Goal: Communication & Community: Participate in discussion

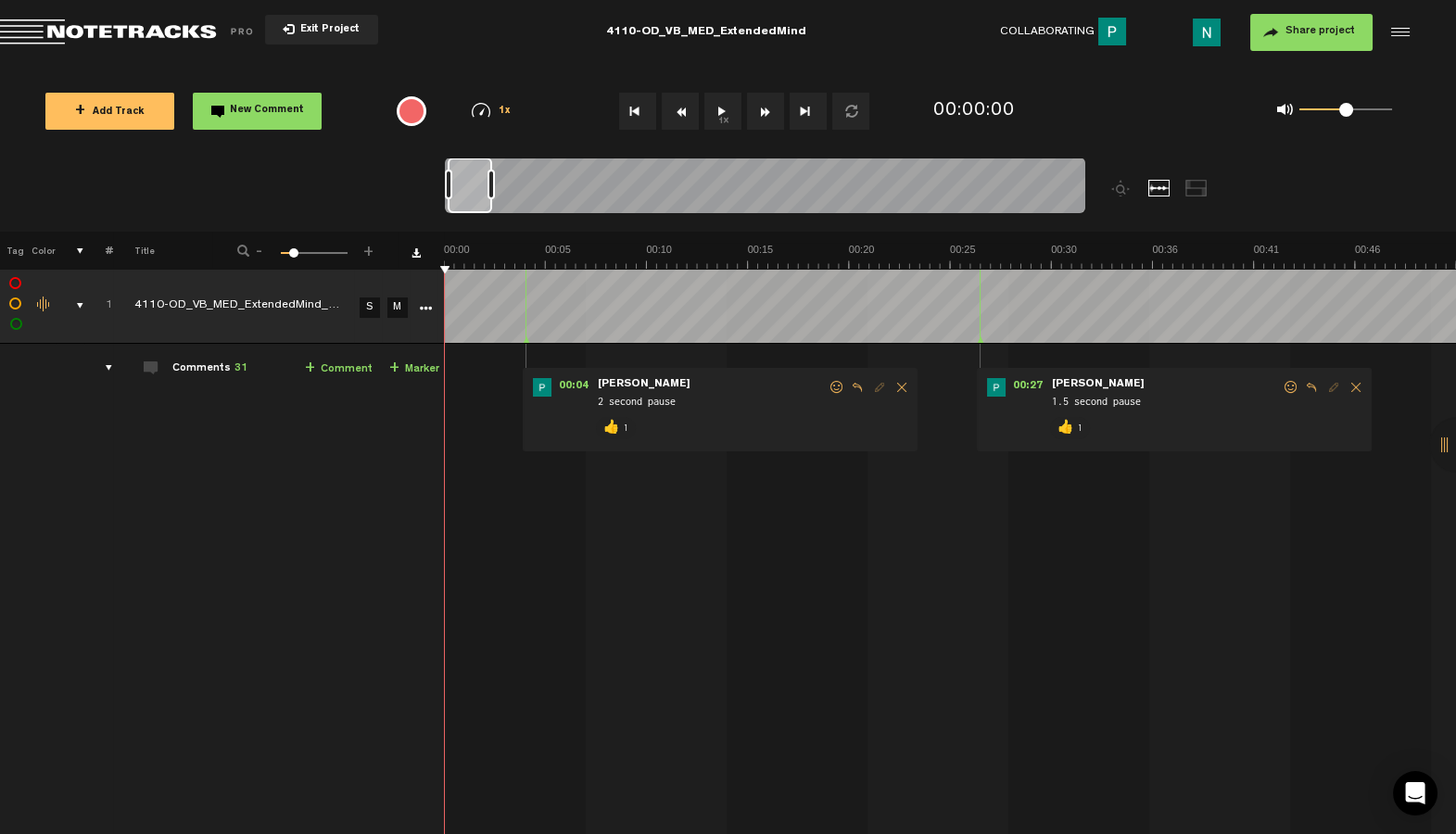
click at [77, 306] on div "comments, stamps & drawings" at bounding box center [72, 305] width 29 height 19
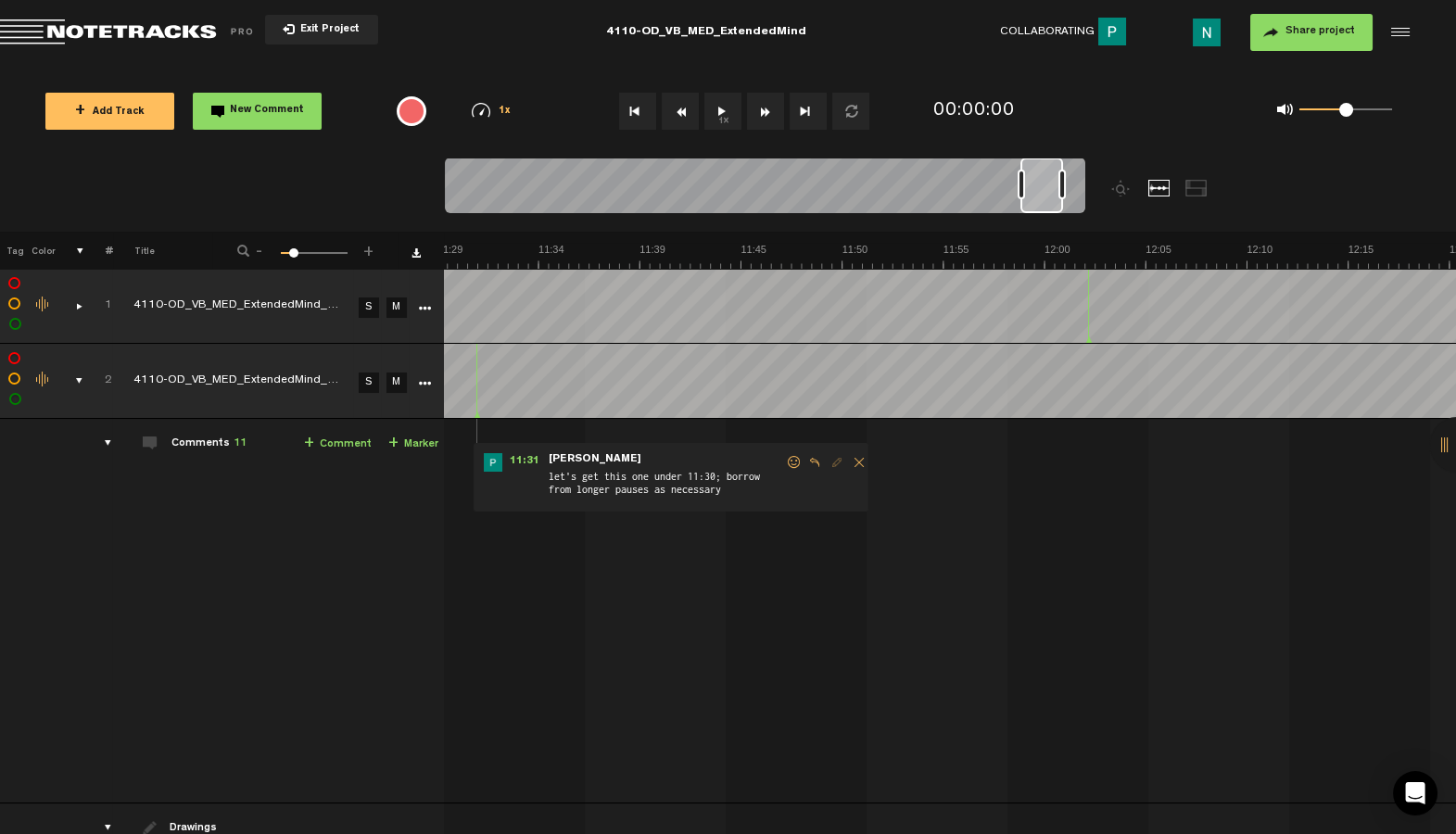
scroll to position [0, 8]
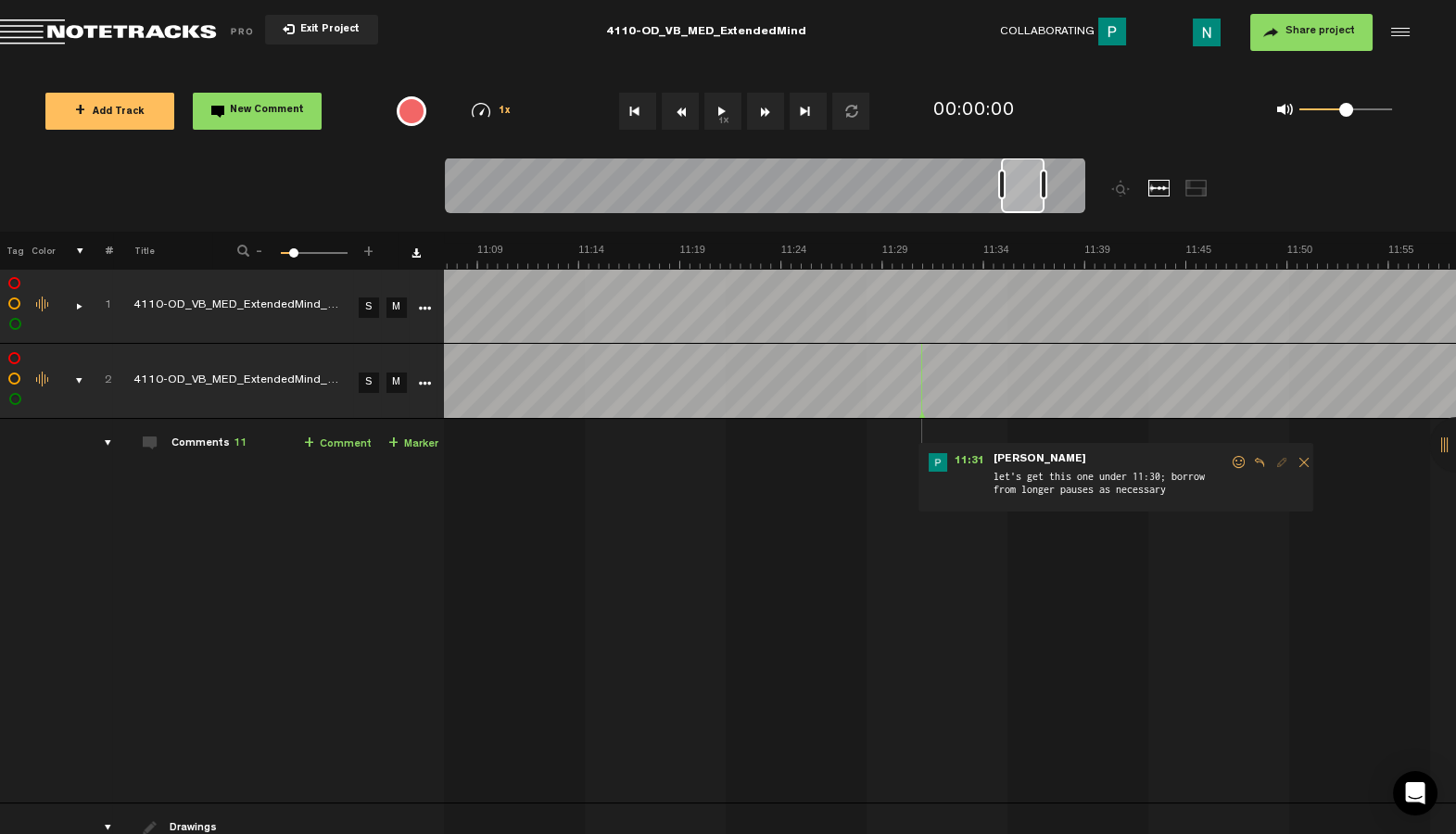
click at [1232, 459] on span at bounding box center [1239, 462] width 19 height 13
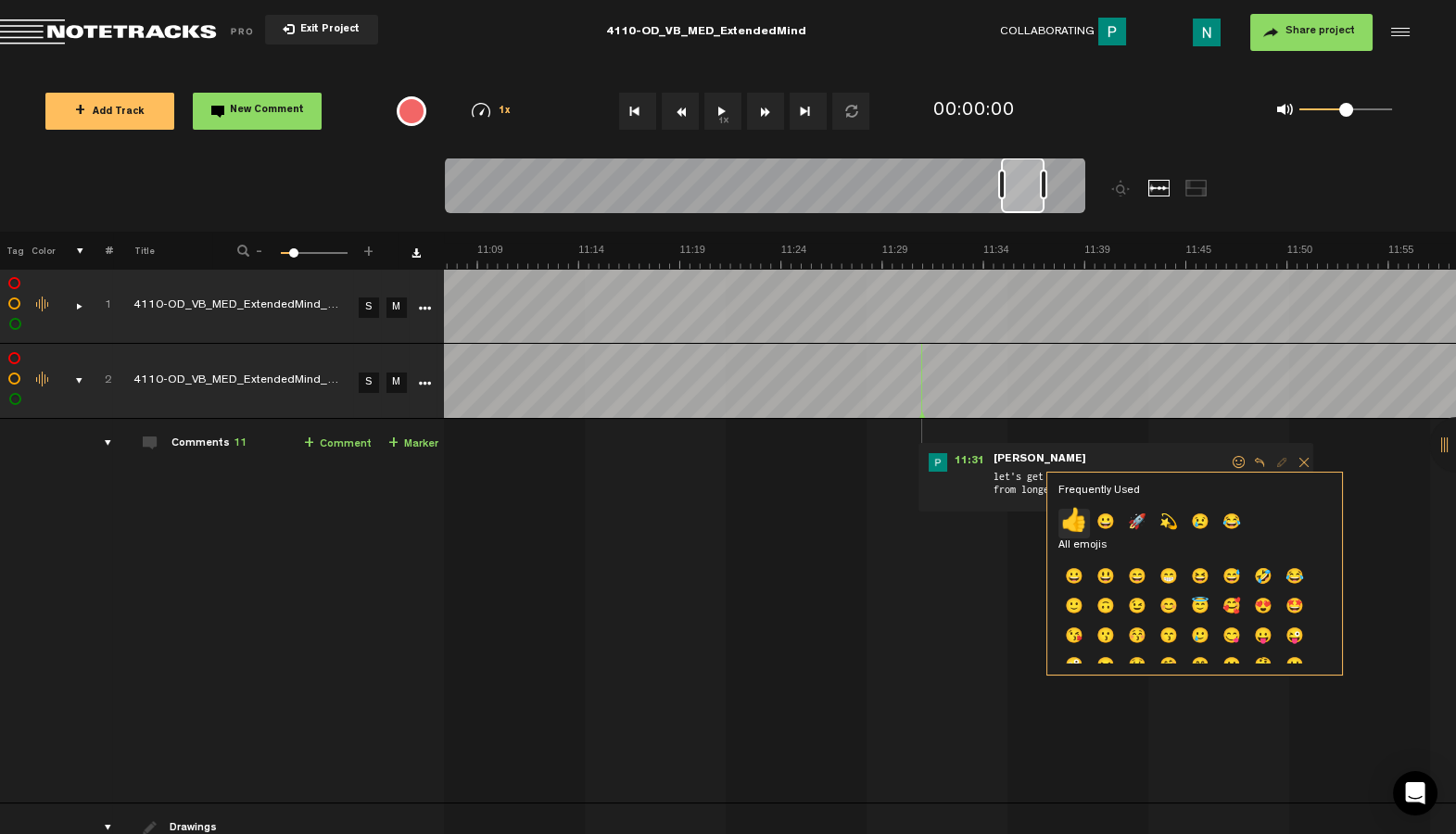
click at [1067, 513] on p "👍" at bounding box center [1074, 524] width 32 height 30
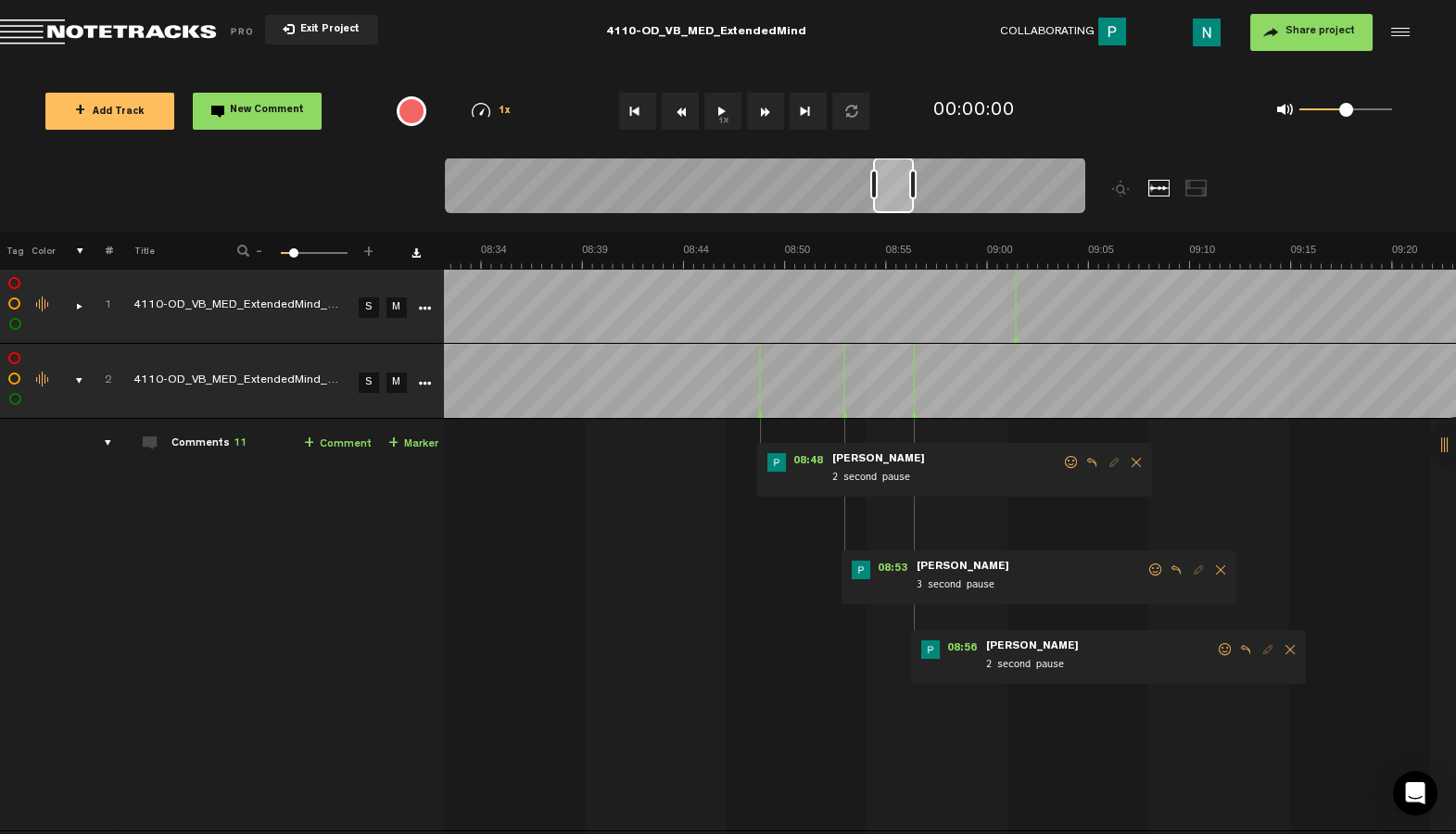
drag, startPoint x: 1014, startPoint y: 208, endPoint x: 887, endPoint y: 257, distance: 136.1
click at [887, 65] on div "Loading... 100% + Add Track New Comment 1x 0.25x 0.5x 0.75x 1x 1.25x 1.5x 1.75x…" at bounding box center [728, 65] width 1456 height 0
click at [1217, 652] on span at bounding box center [1225, 649] width 19 height 13
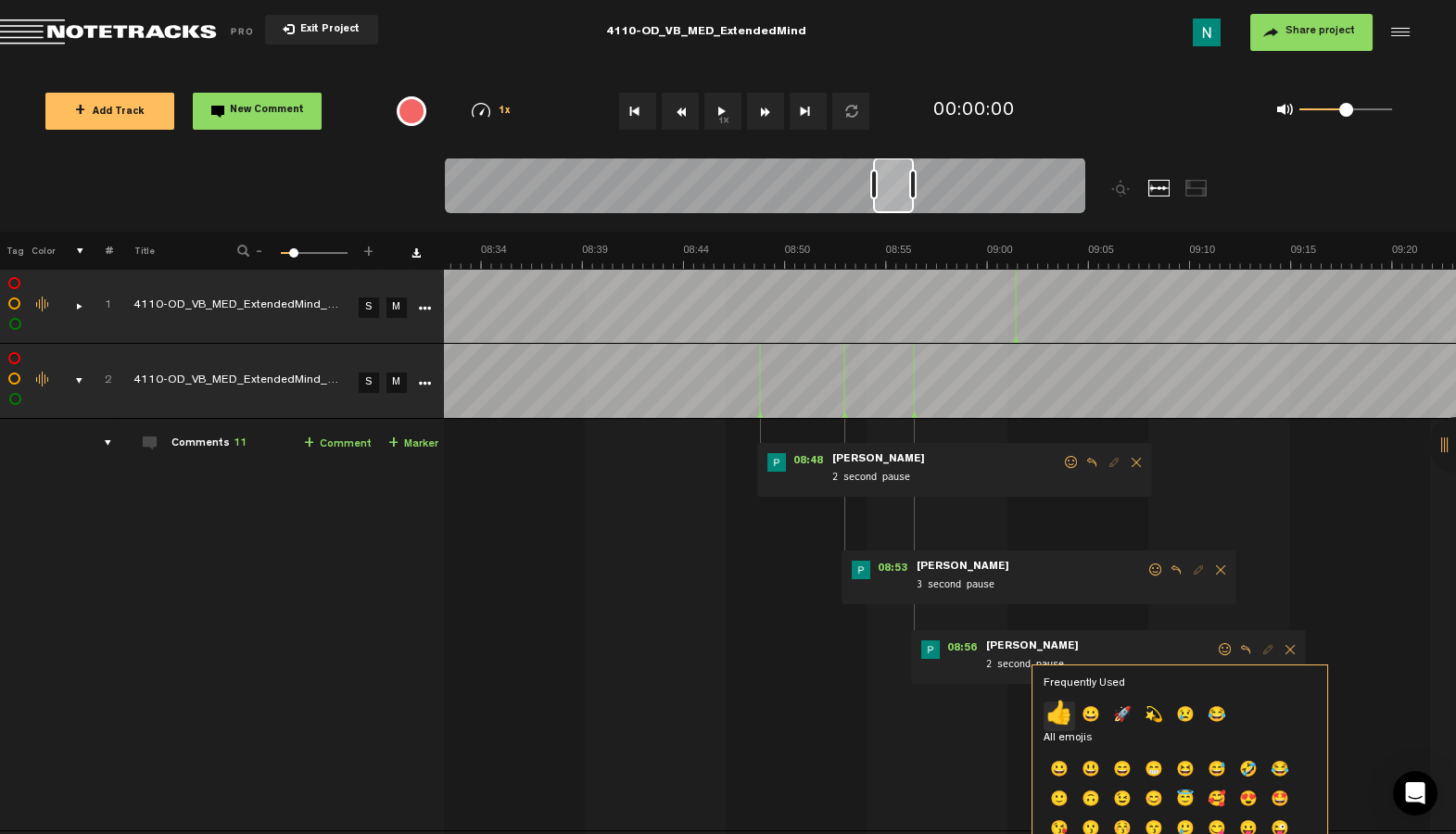
click at [1061, 718] on p "👍" at bounding box center [1059, 716] width 32 height 30
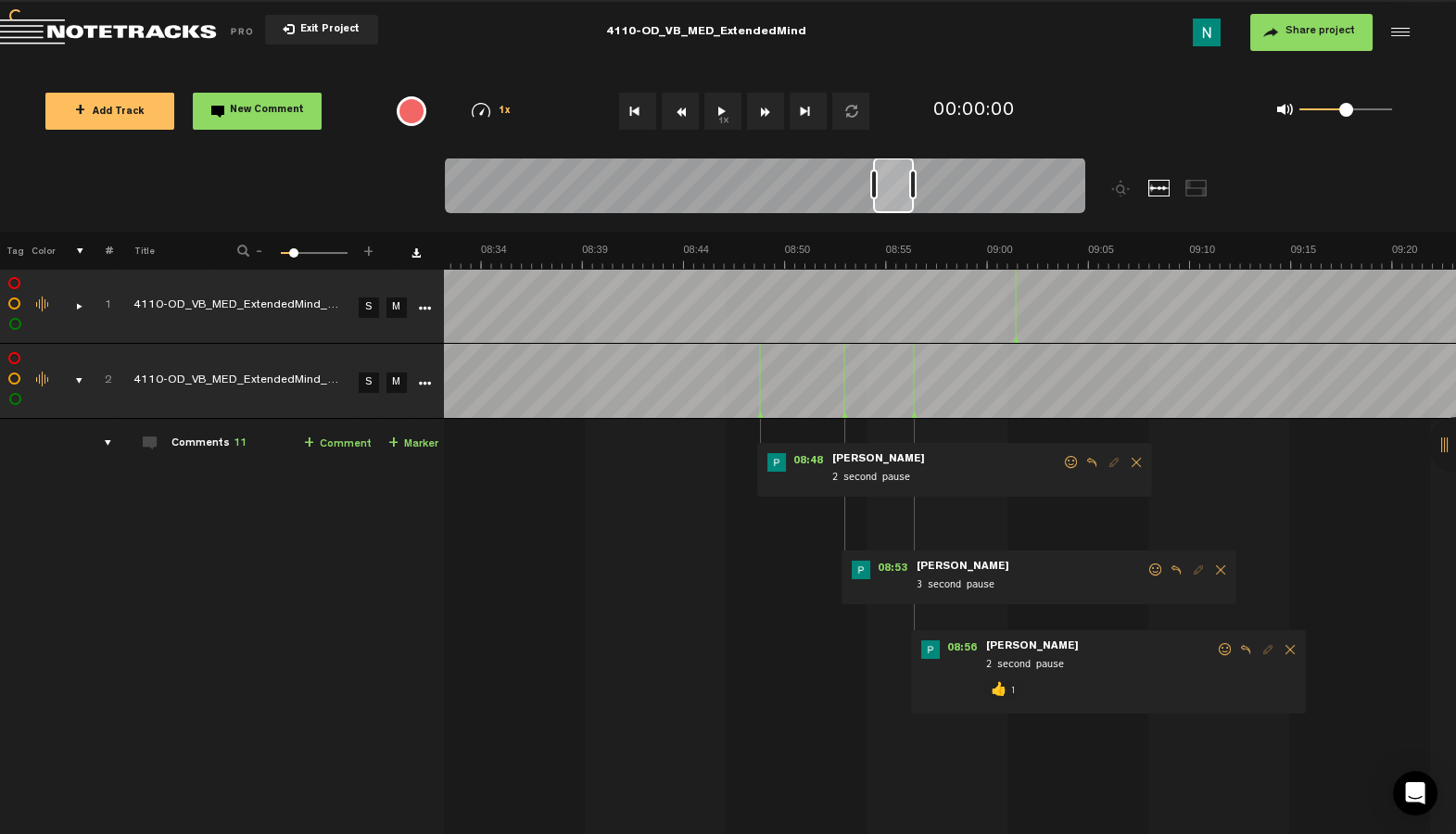
click at [1147, 570] on span at bounding box center [1156, 569] width 19 height 13
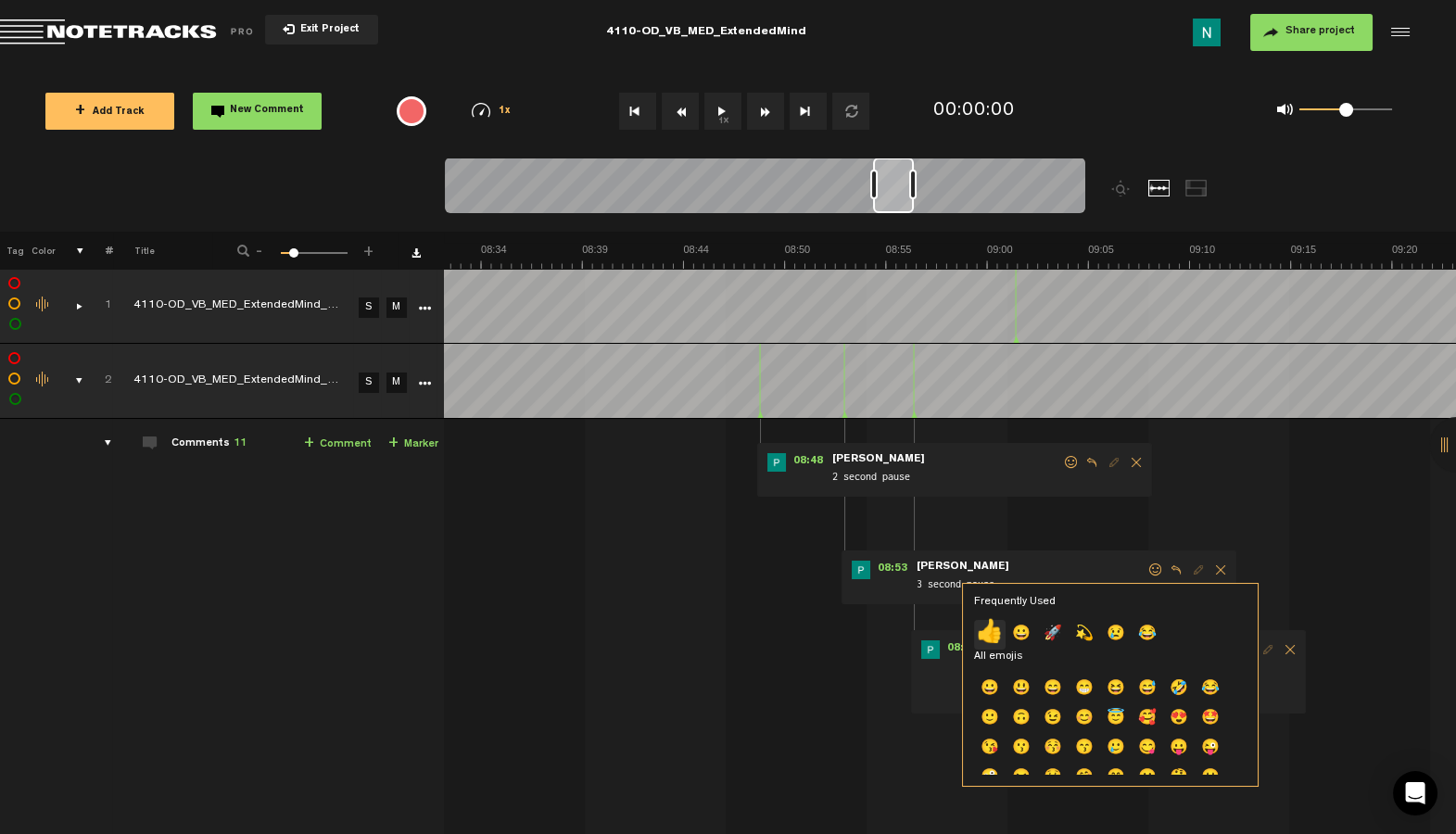
click at [983, 633] on p "👍" at bounding box center [990, 635] width 32 height 30
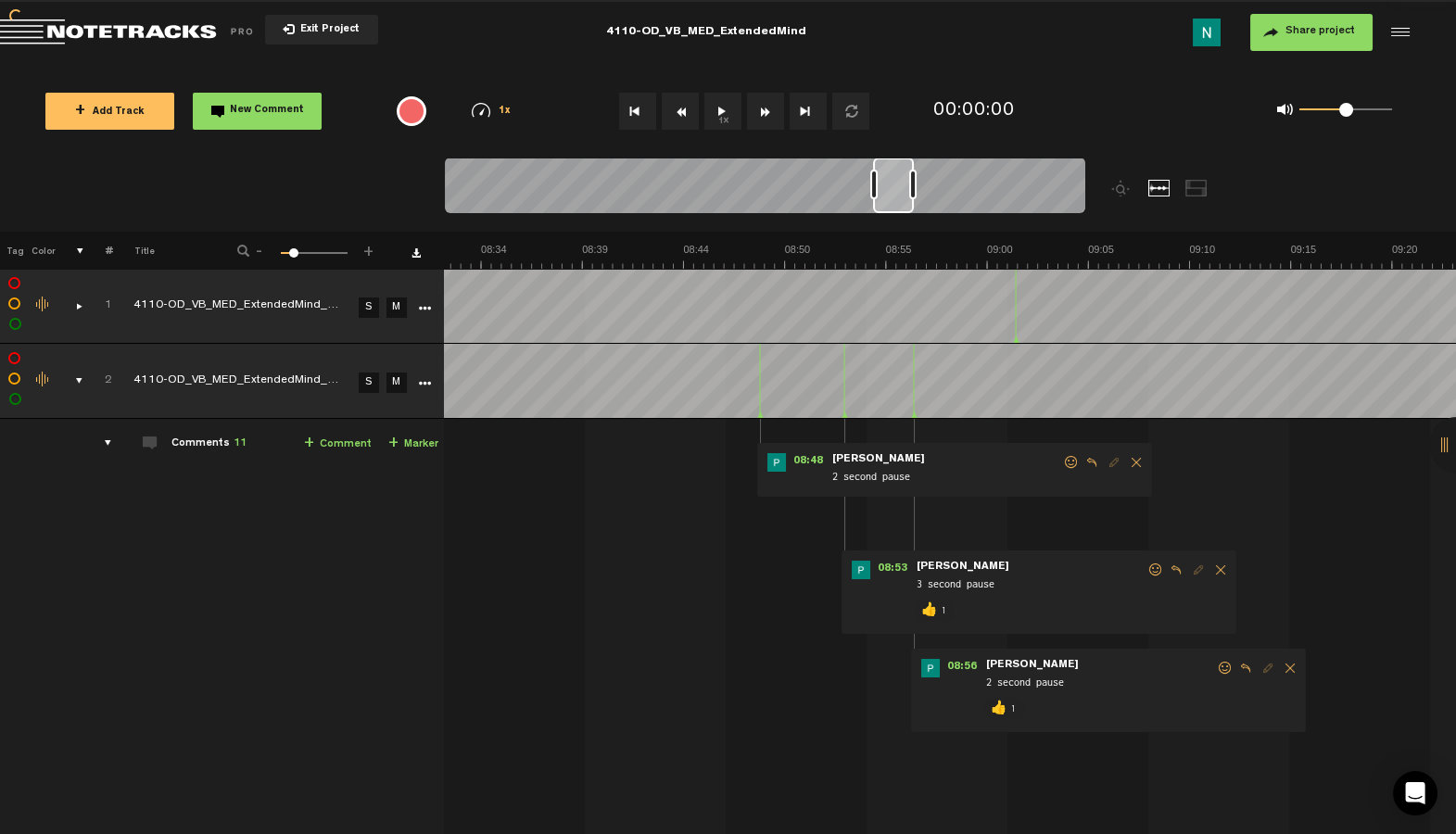
click at [1064, 459] on span at bounding box center [1071, 462] width 19 height 13
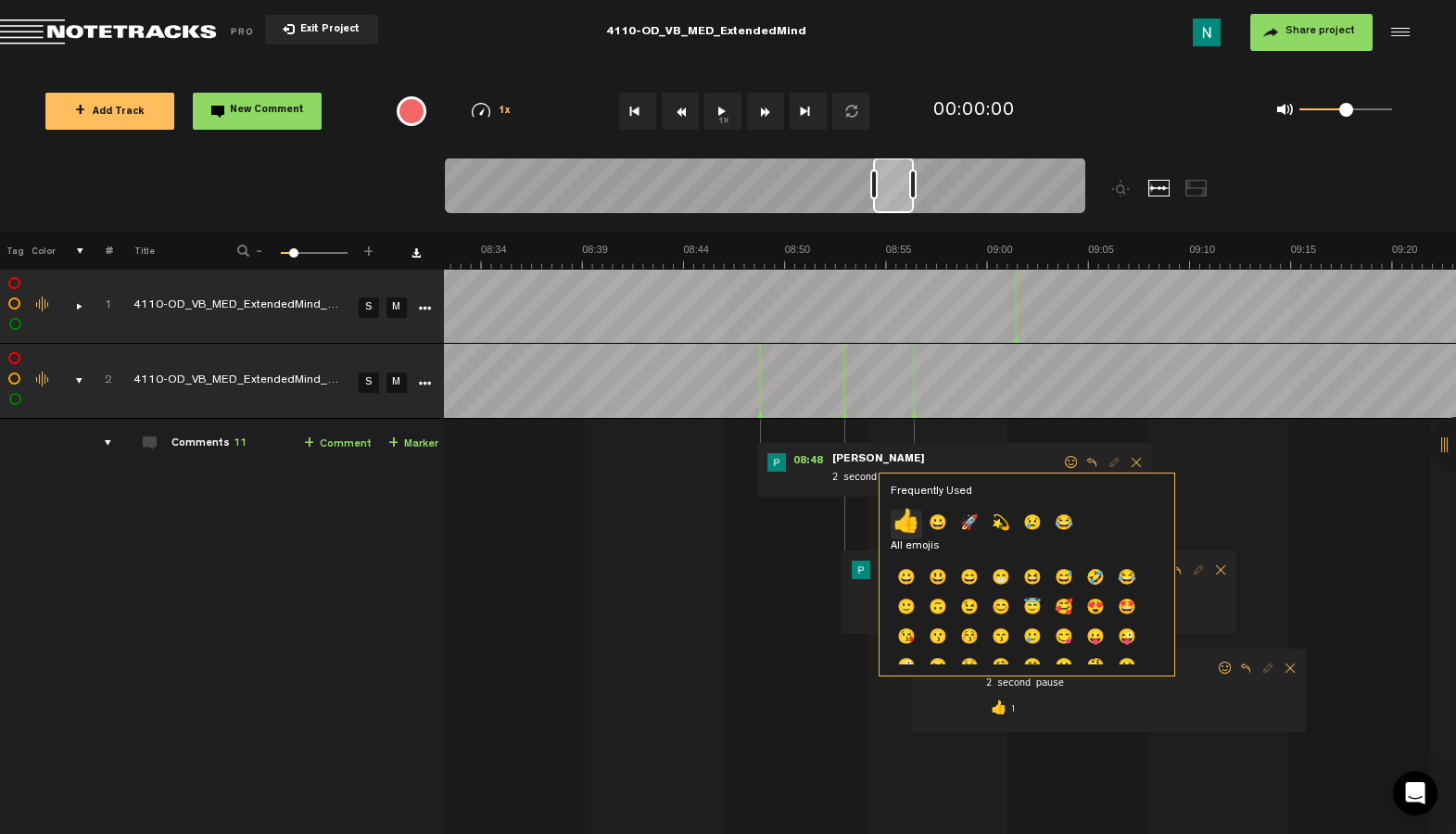
click at [901, 528] on p "👍" at bounding box center [907, 525] width 32 height 30
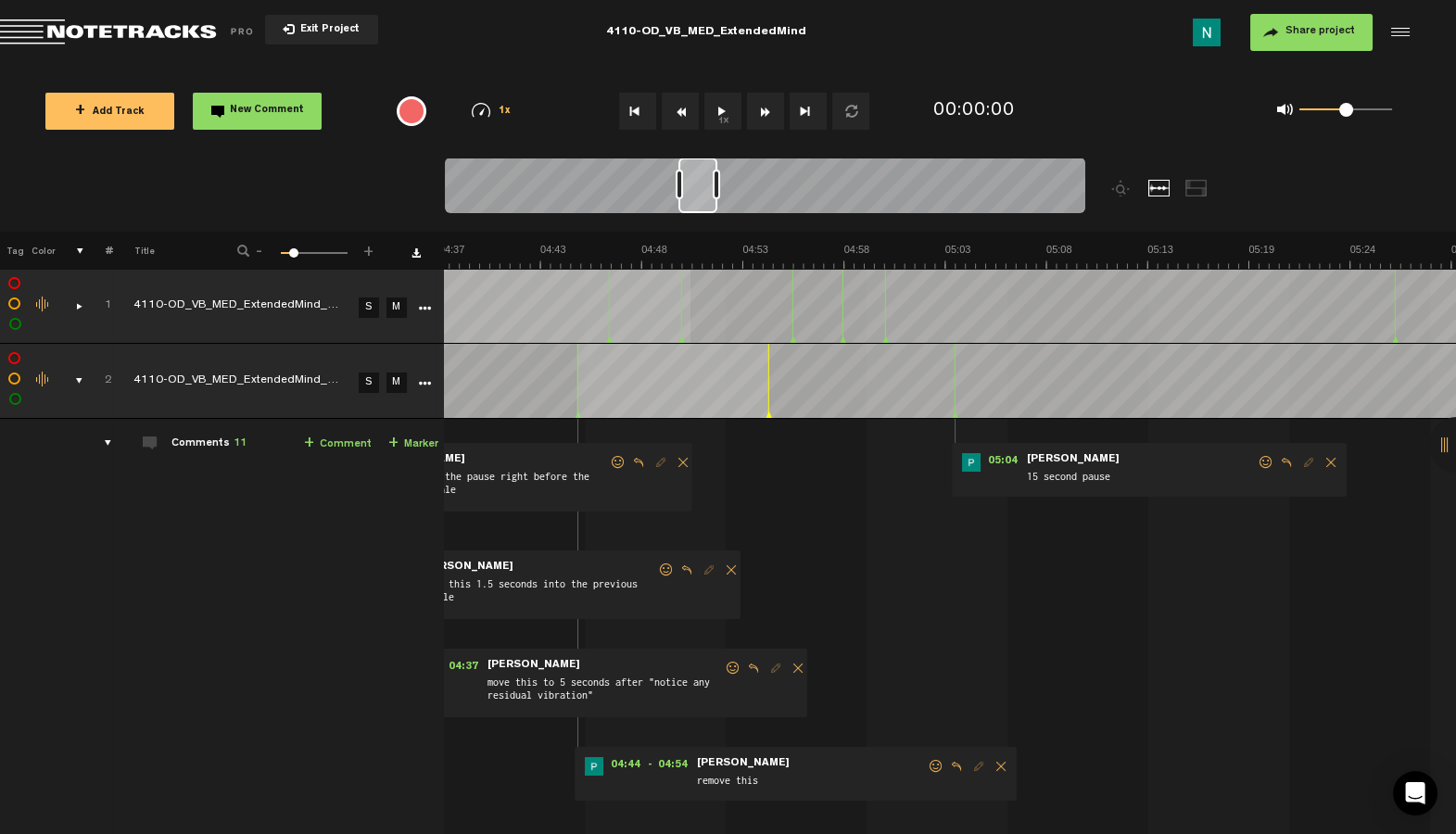
scroll to position [0, 5469]
click at [691, 65] on div "Loading... 100% + Add Track New Comment 1x 0.25x 0.5x 0.75x 1x 1.25x 1.5x 1.75x…" at bounding box center [728, 65] width 1456 height 0
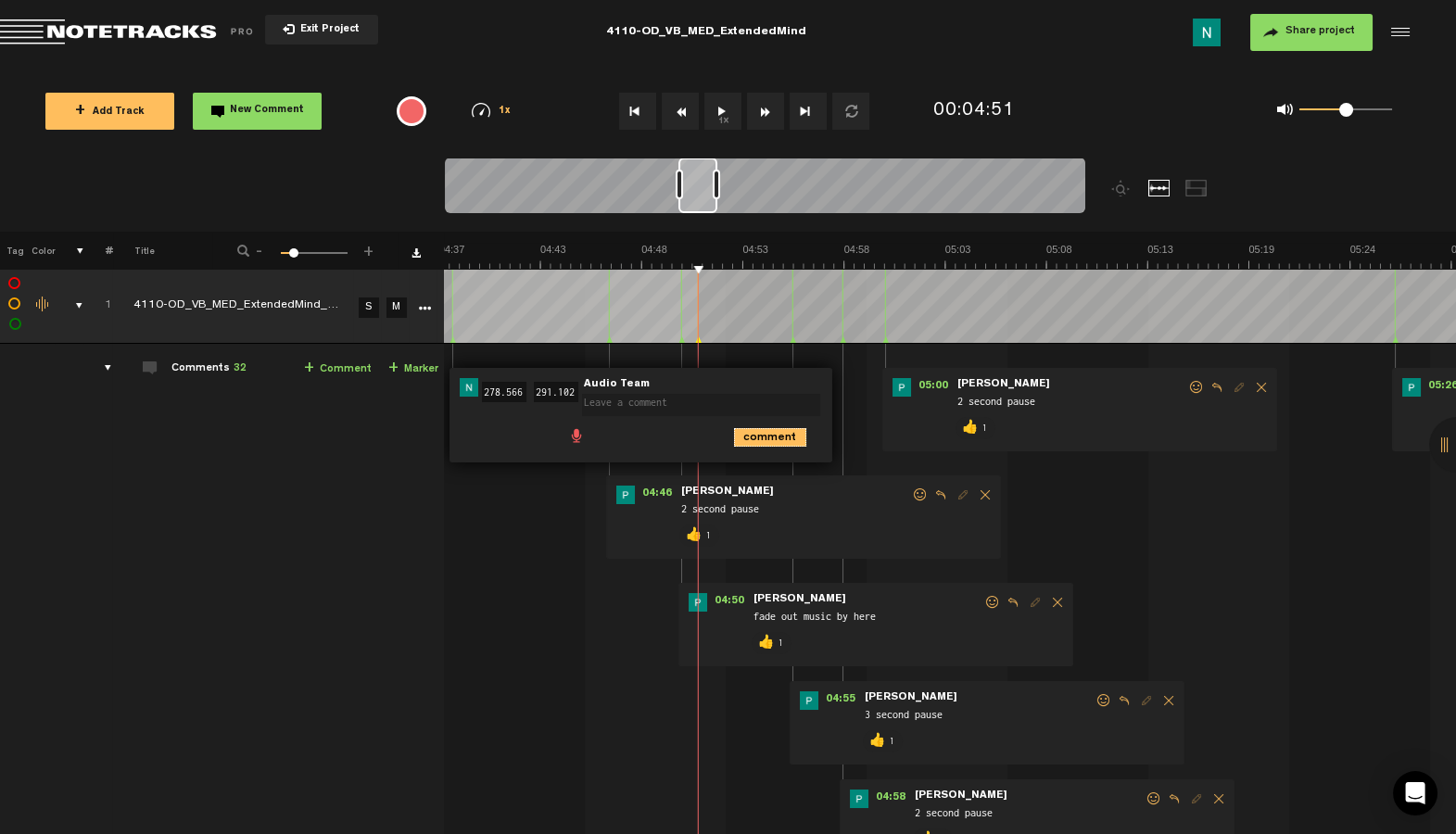
click at [750, 436] on icon "comment" at bounding box center [769, 437] width 72 height 19
click at [858, 394] on div "04:38 - 04:51 • Audio Team: "" Audio Team" at bounding box center [671, 394] width 443 height 53
click at [865, 387] on span "Delete comment" at bounding box center [875, 387] width 23 height 13
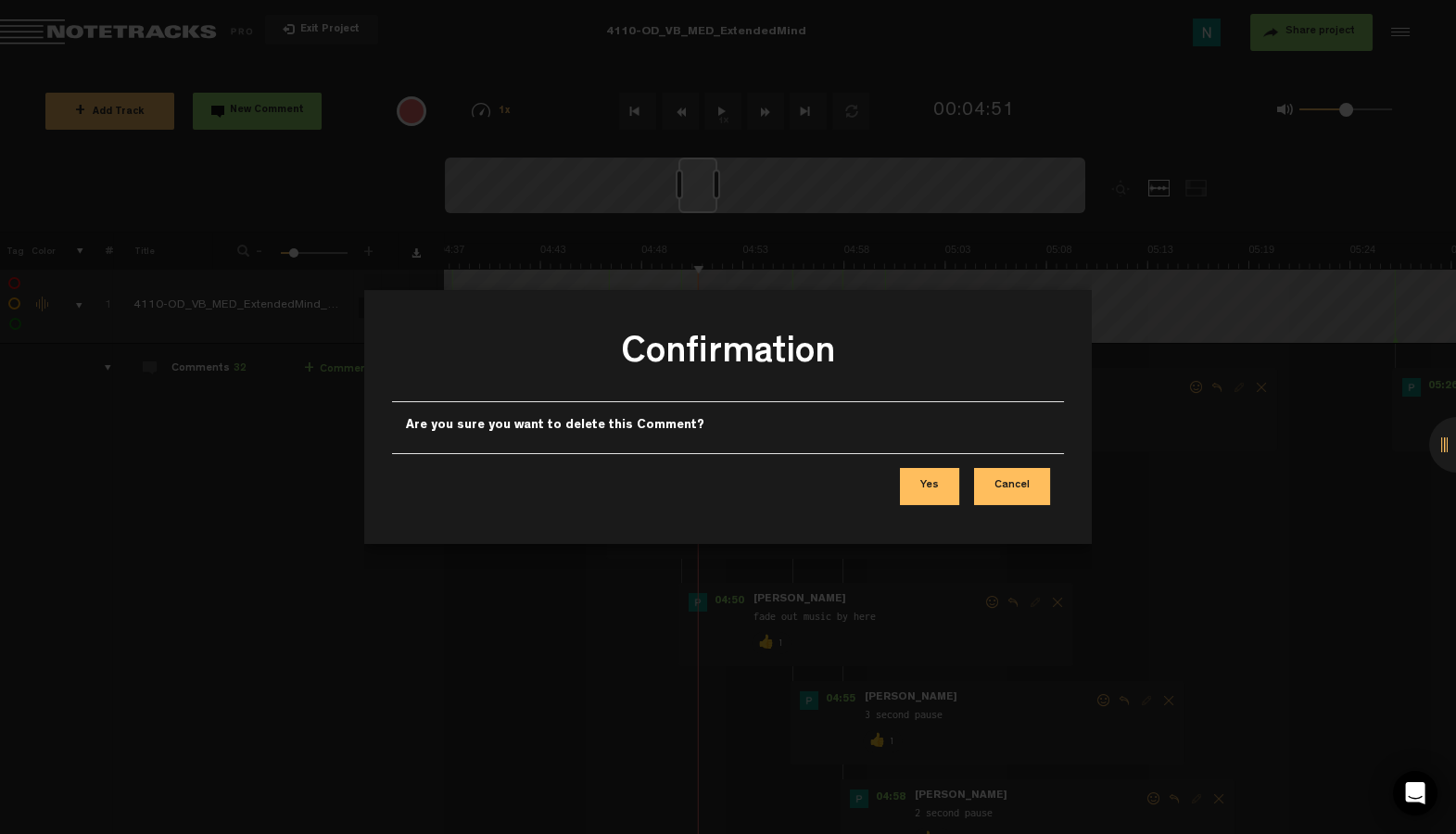
click at [929, 491] on button "Yes" at bounding box center [930, 487] width 59 height 38
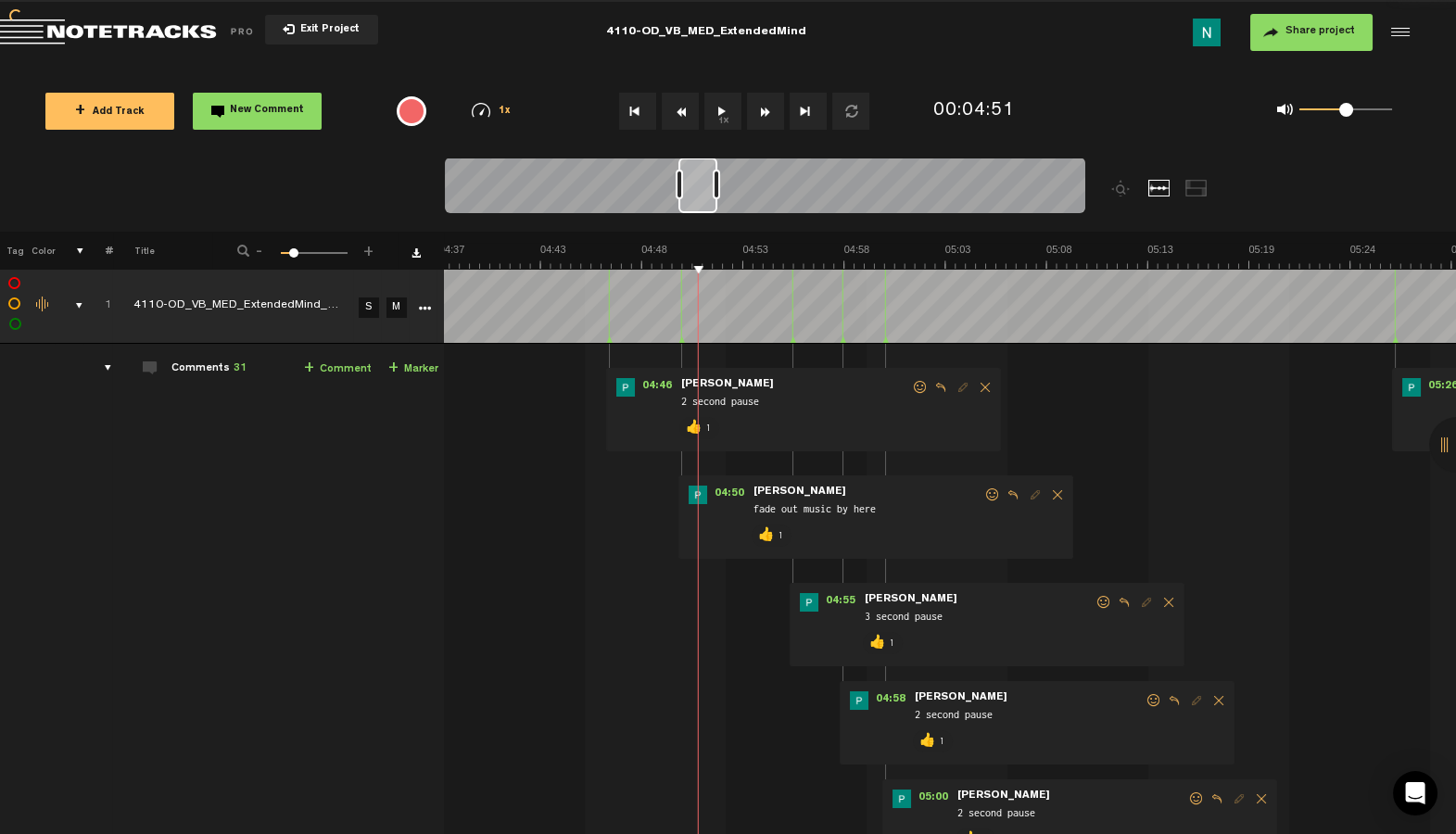
click at [74, 302] on div "comments, stamps & drawings" at bounding box center [71, 305] width 29 height 19
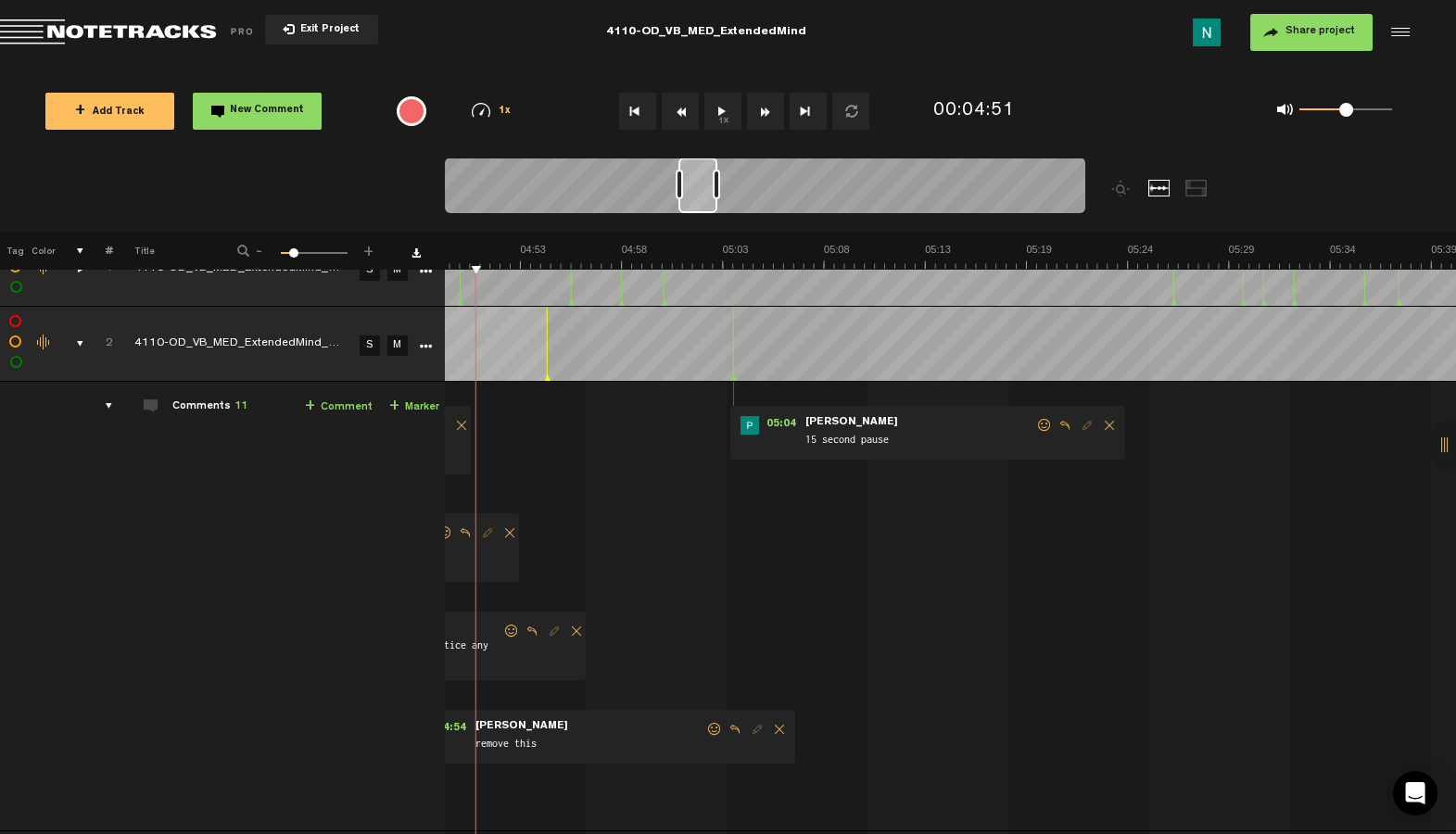
scroll to position [0, 5247]
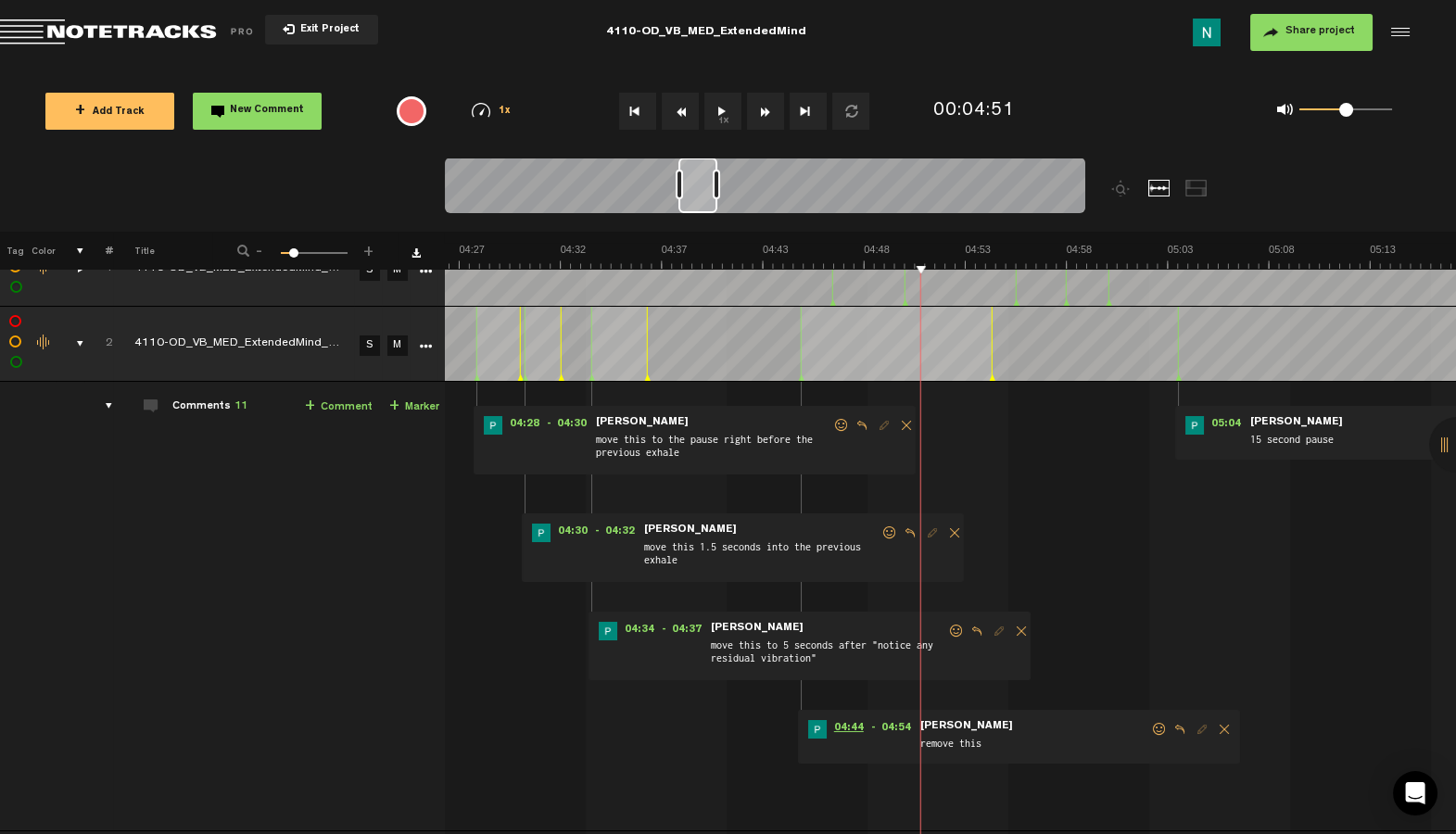
click at [848, 721] on span "04:44" at bounding box center [849, 729] width 44 height 19
click at [370, 341] on link "S" at bounding box center [369, 346] width 21 height 21
click at [1161, 725] on span at bounding box center [1159, 729] width 19 height 13
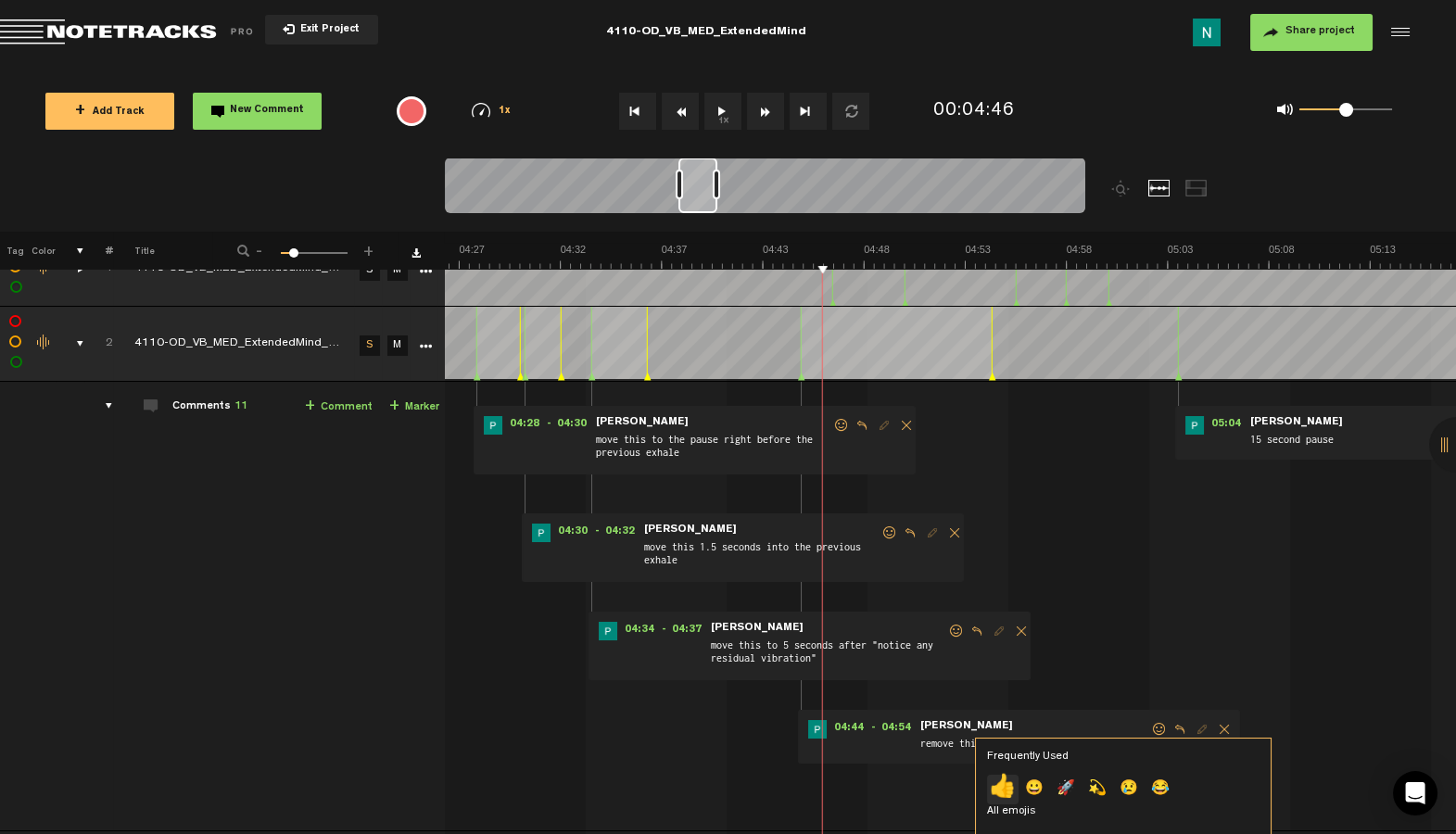
click at [1008, 786] on p "👍" at bounding box center [1003, 790] width 32 height 30
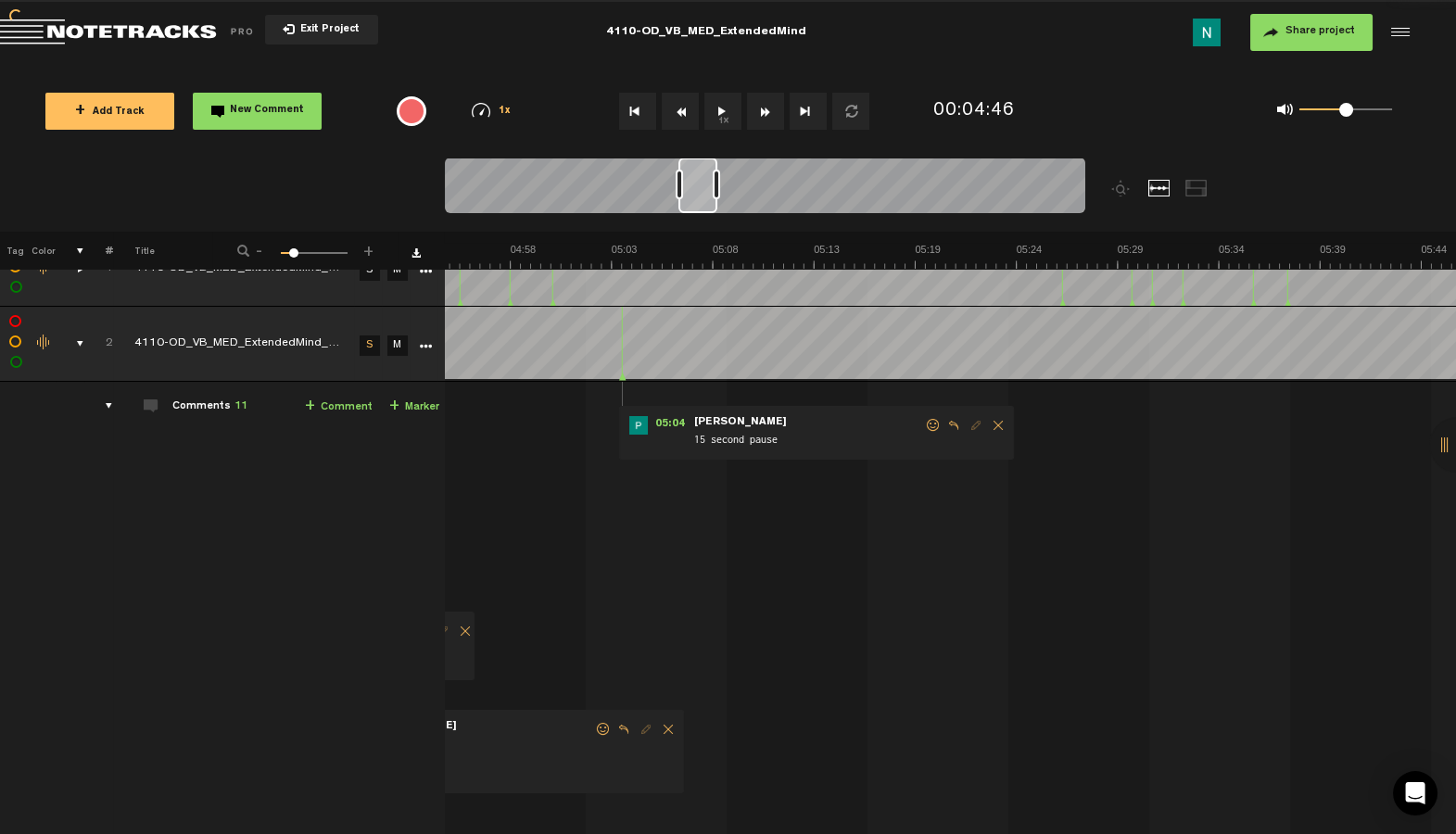
scroll to position [0, 6026]
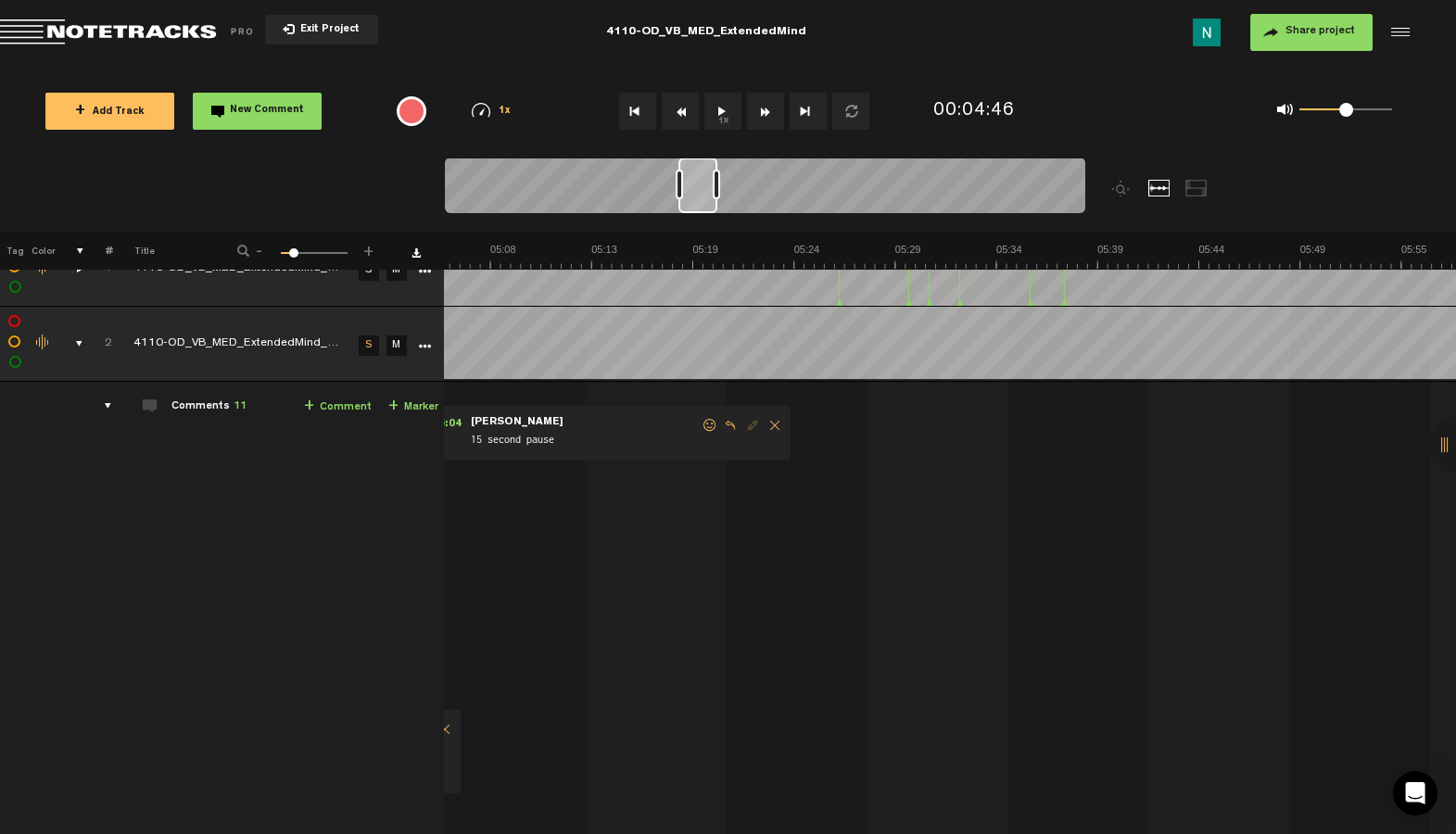
click at [703, 424] on span at bounding box center [709, 425] width 19 height 13
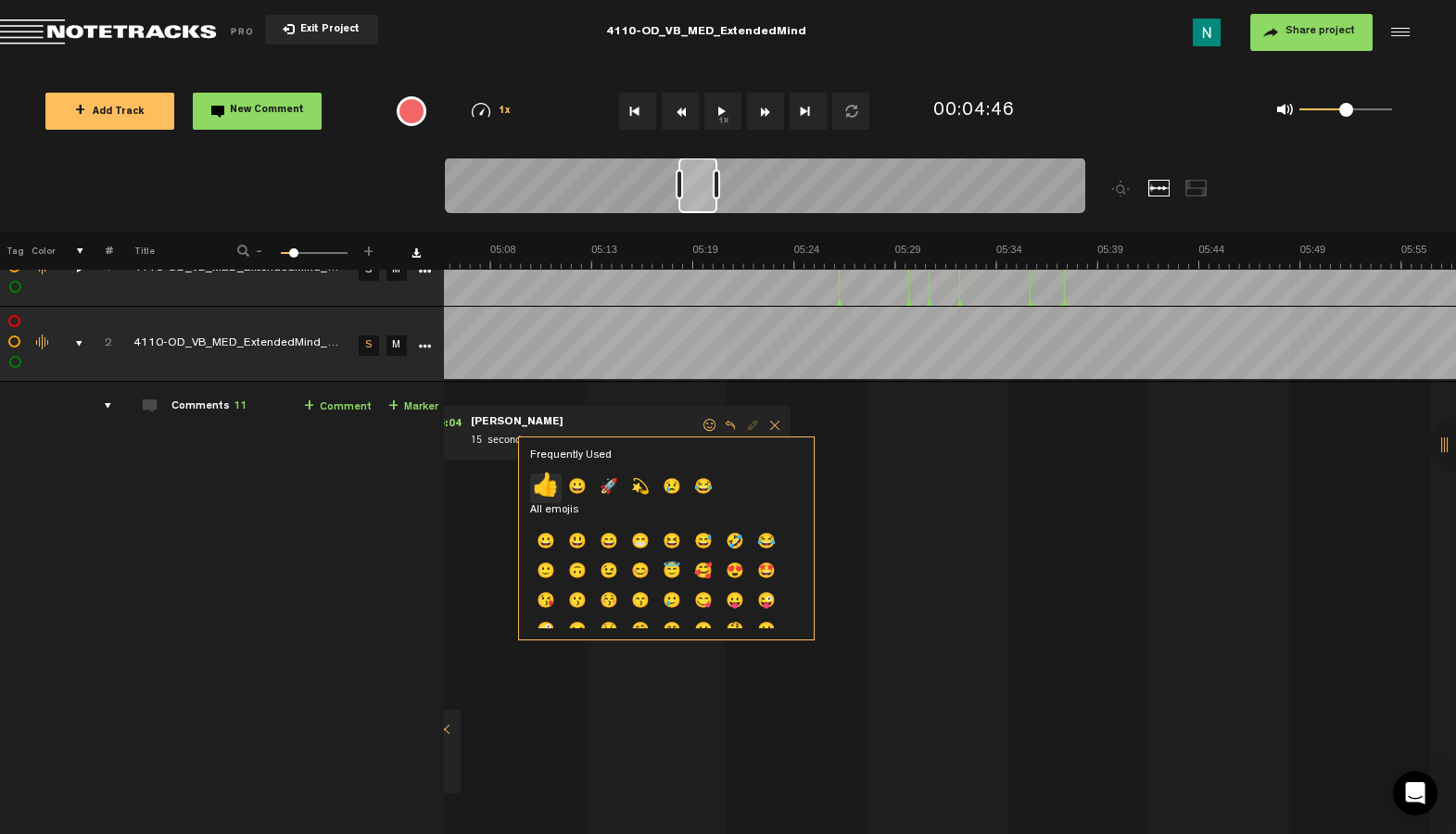
click at [556, 477] on p "👍" at bounding box center [546, 488] width 32 height 30
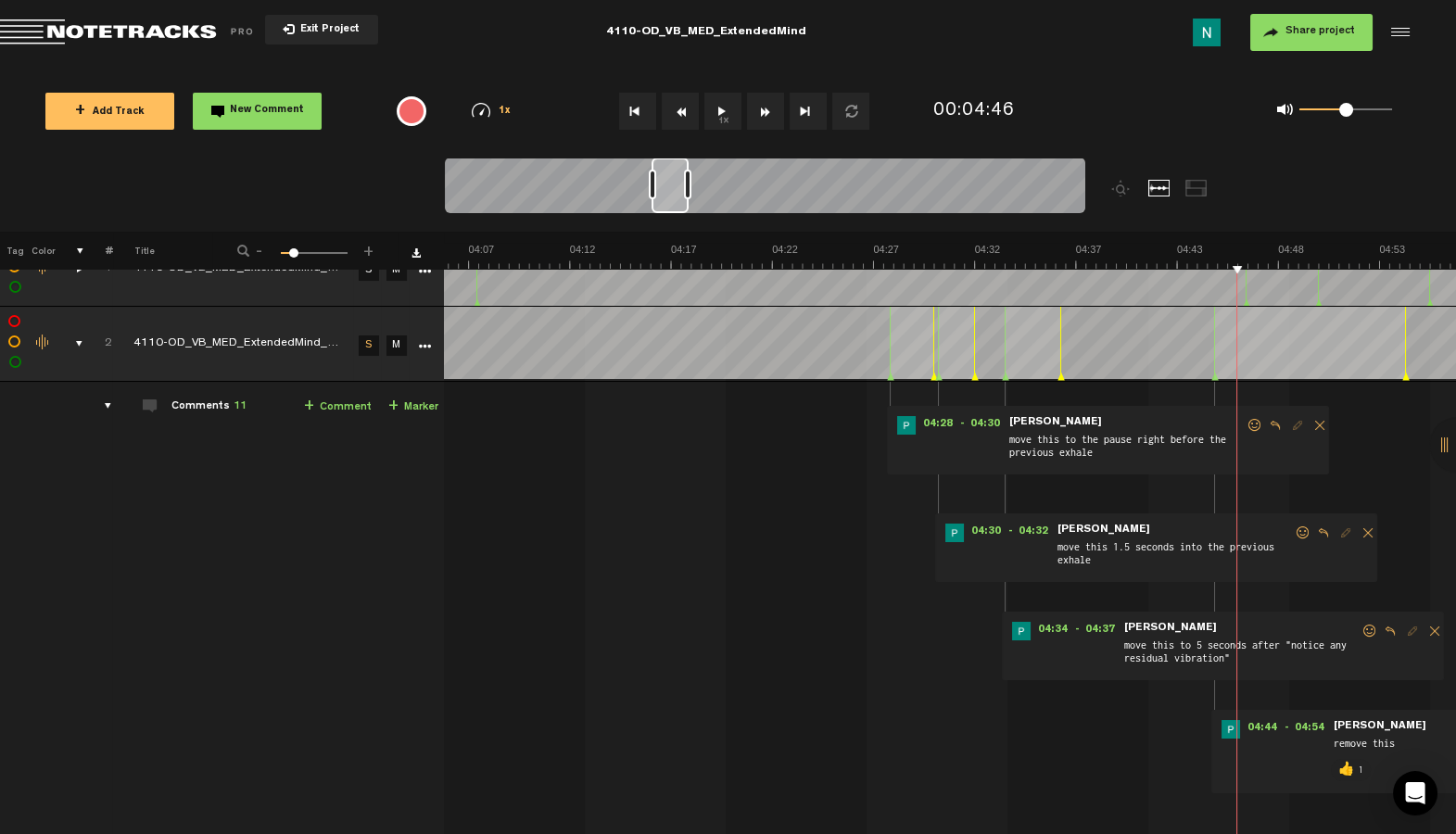
scroll to position [0, 4854]
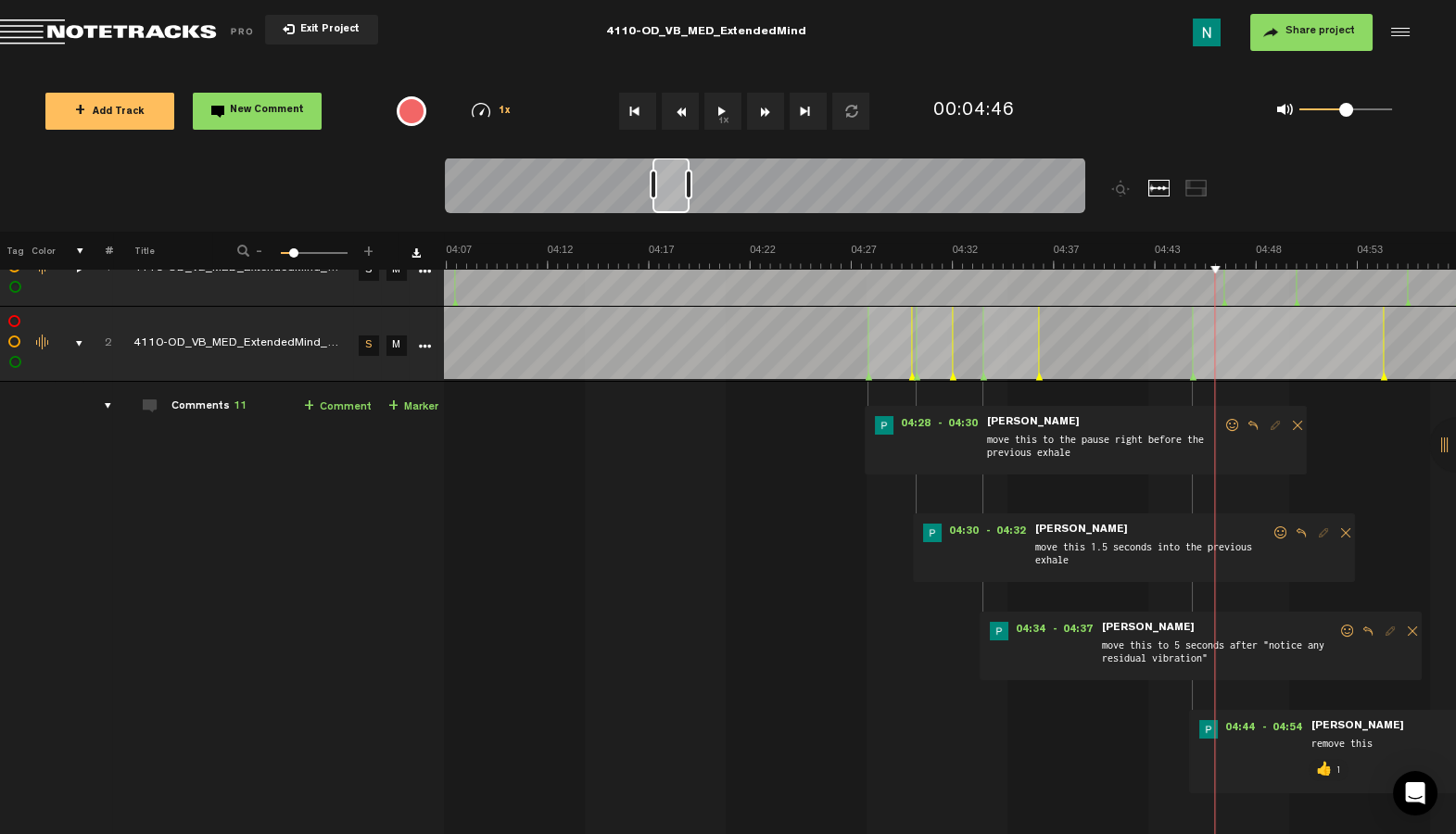
drag, startPoint x: 700, startPoint y: 208, endPoint x: 675, endPoint y: 217, distance: 26.6
click at [675, 216] on div at bounding box center [765, 188] width 640 height 62
click at [1224, 426] on span at bounding box center [1232, 425] width 19 height 13
click at [907, 419] on span "04:28" at bounding box center [915, 425] width 44 height 19
click at [953, 531] on span "04:30" at bounding box center [963, 533] width 44 height 19
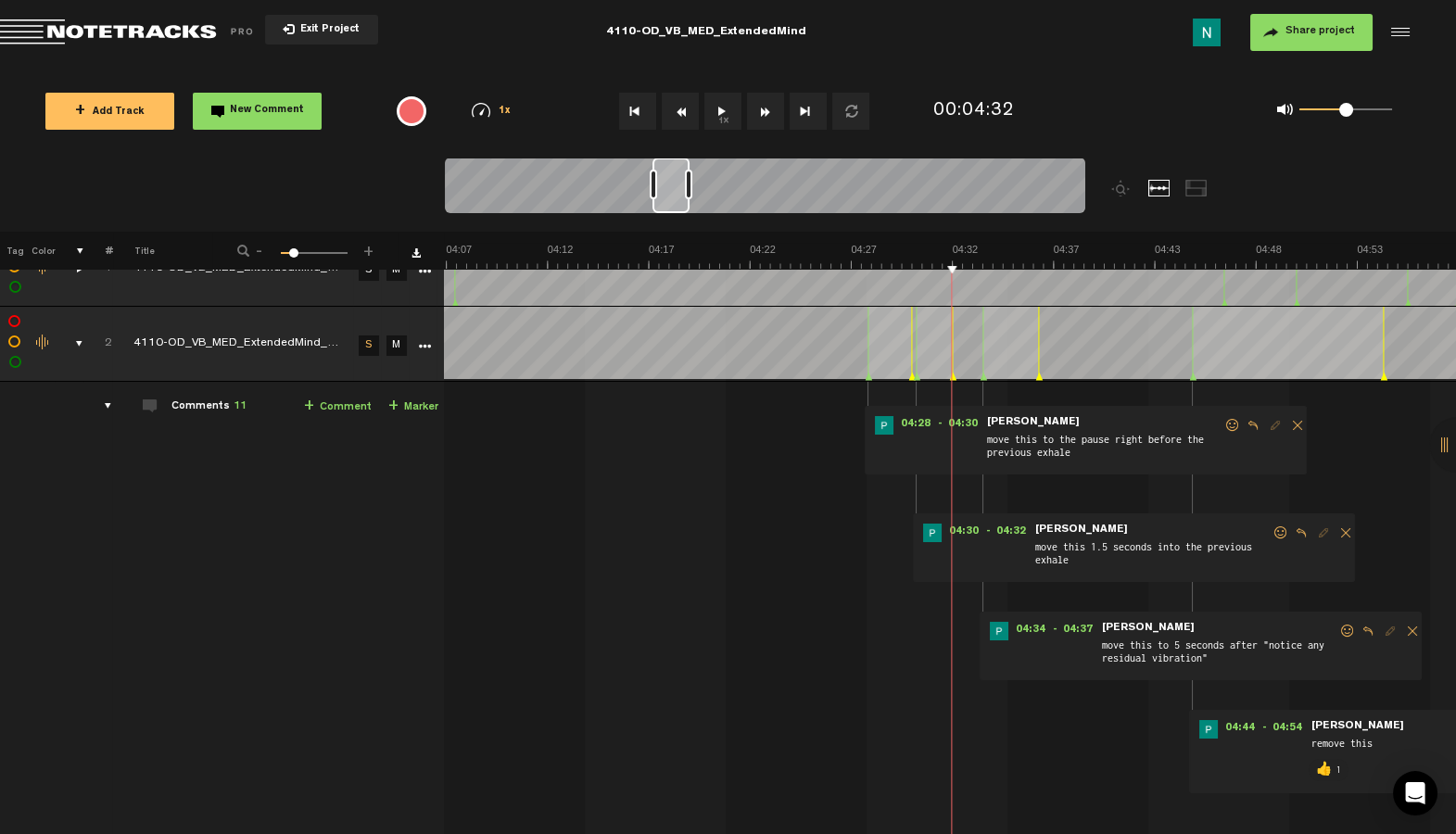
click at [1225, 426] on span at bounding box center [1232, 425] width 19 height 13
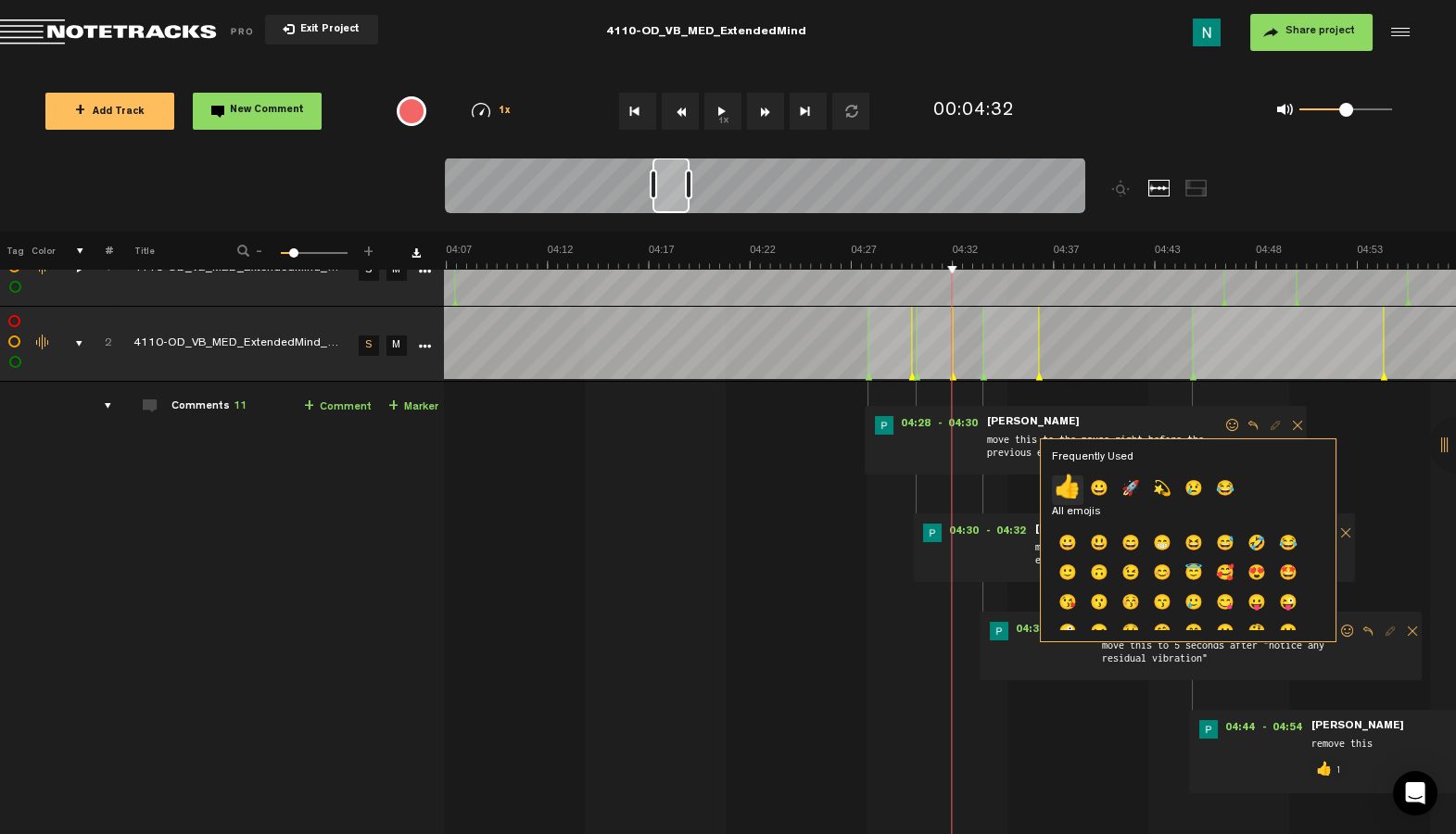
click at [1057, 487] on p "👍" at bounding box center [1068, 490] width 32 height 30
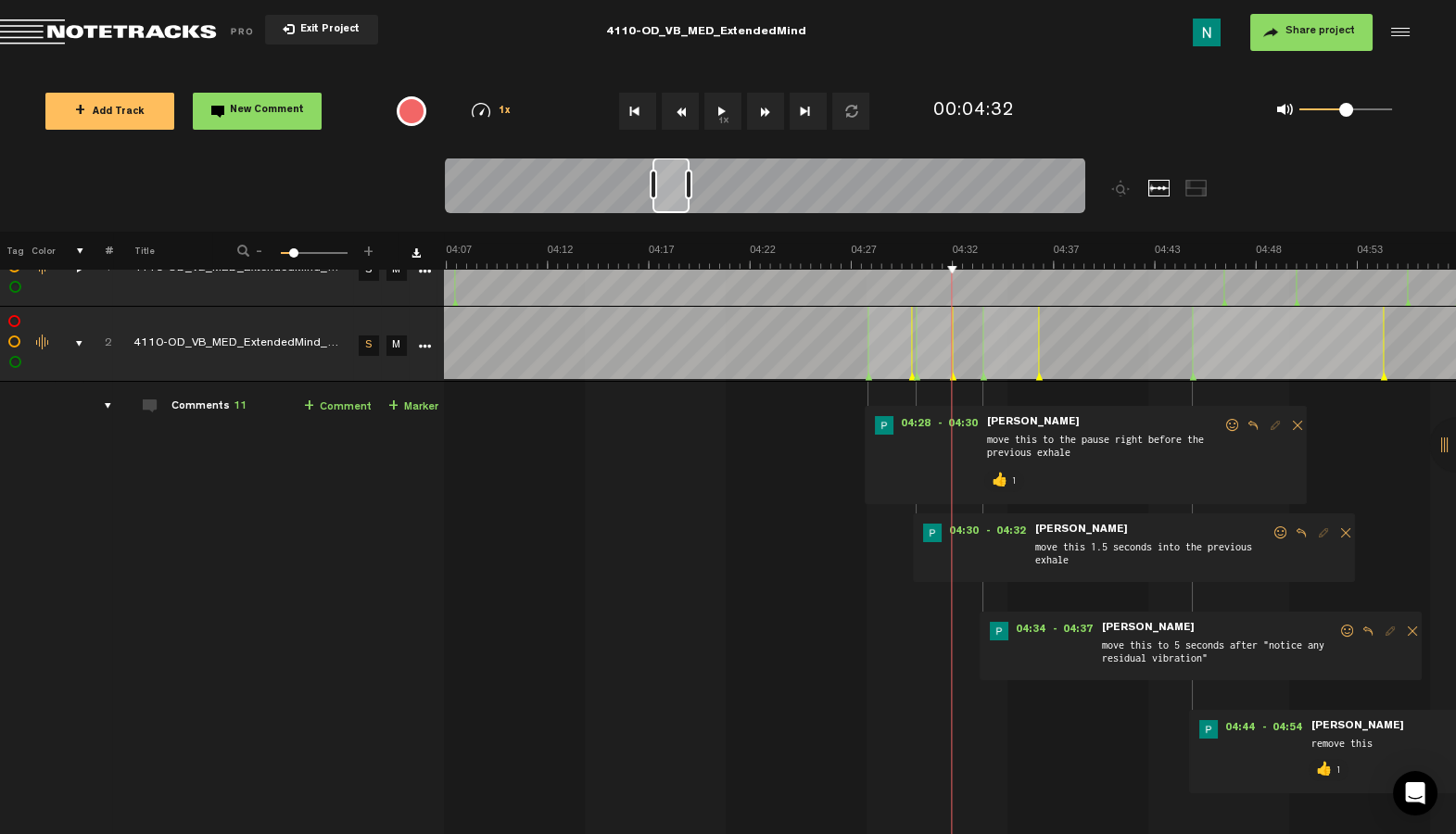
click at [1271, 527] on span at bounding box center [1280, 533] width 19 height 13
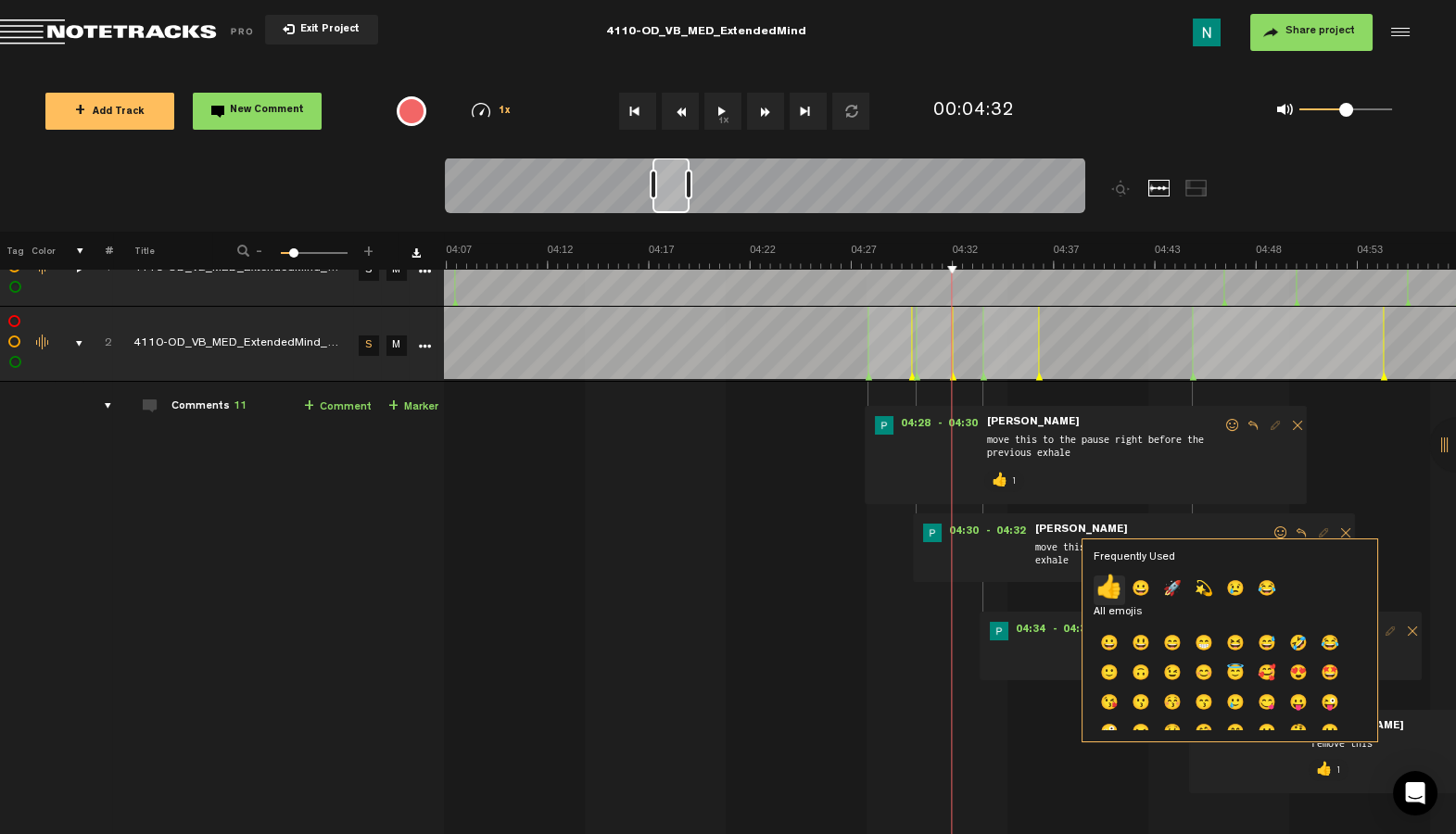
click at [1108, 580] on p "👍" at bounding box center [1109, 591] width 32 height 30
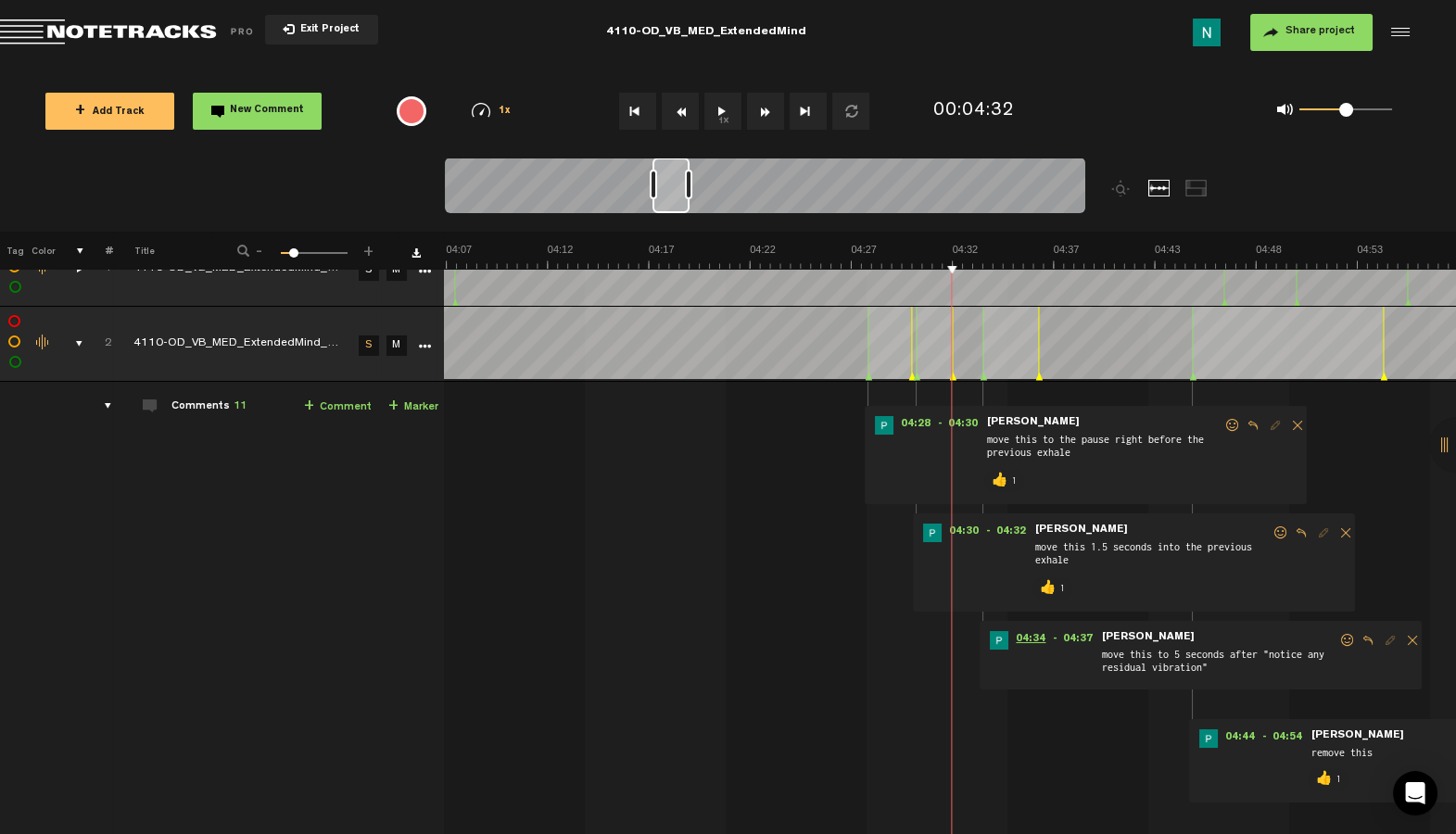
click at [1017, 631] on span "04:34" at bounding box center [1030, 640] width 44 height 19
click at [1342, 636] on span at bounding box center [1347, 640] width 19 height 13
click at [1342, 638] on span at bounding box center [1347, 640] width 19 height 13
click at [1356, 637] on span "Reply to comment" at bounding box center [1367, 640] width 23 height 13
click at [1343, 637] on span at bounding box center [1347, 640] width 19 height 13
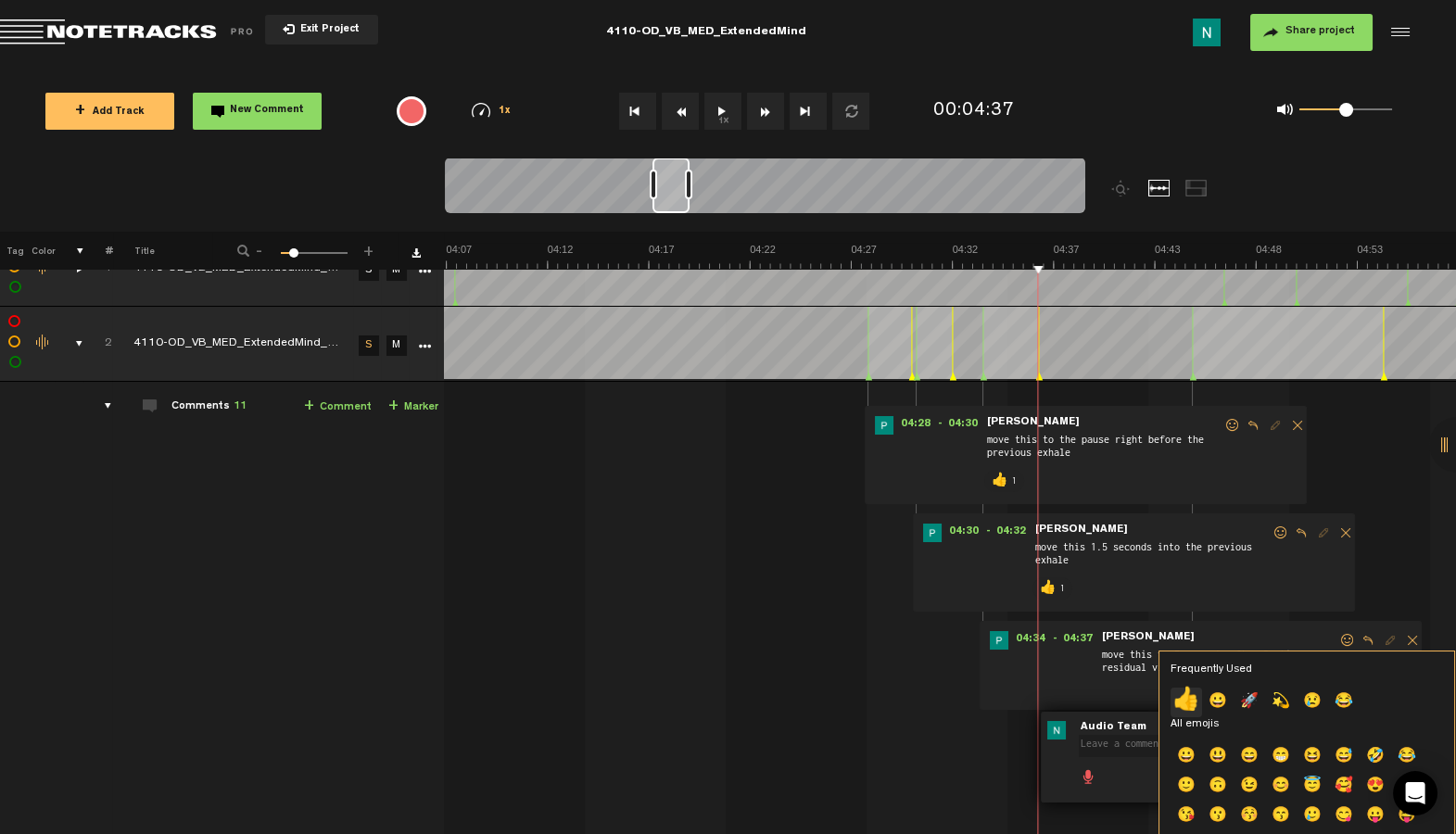
click at [1191, 702] on p "👍" at bounding box center [1186, 703] width 32 height 30
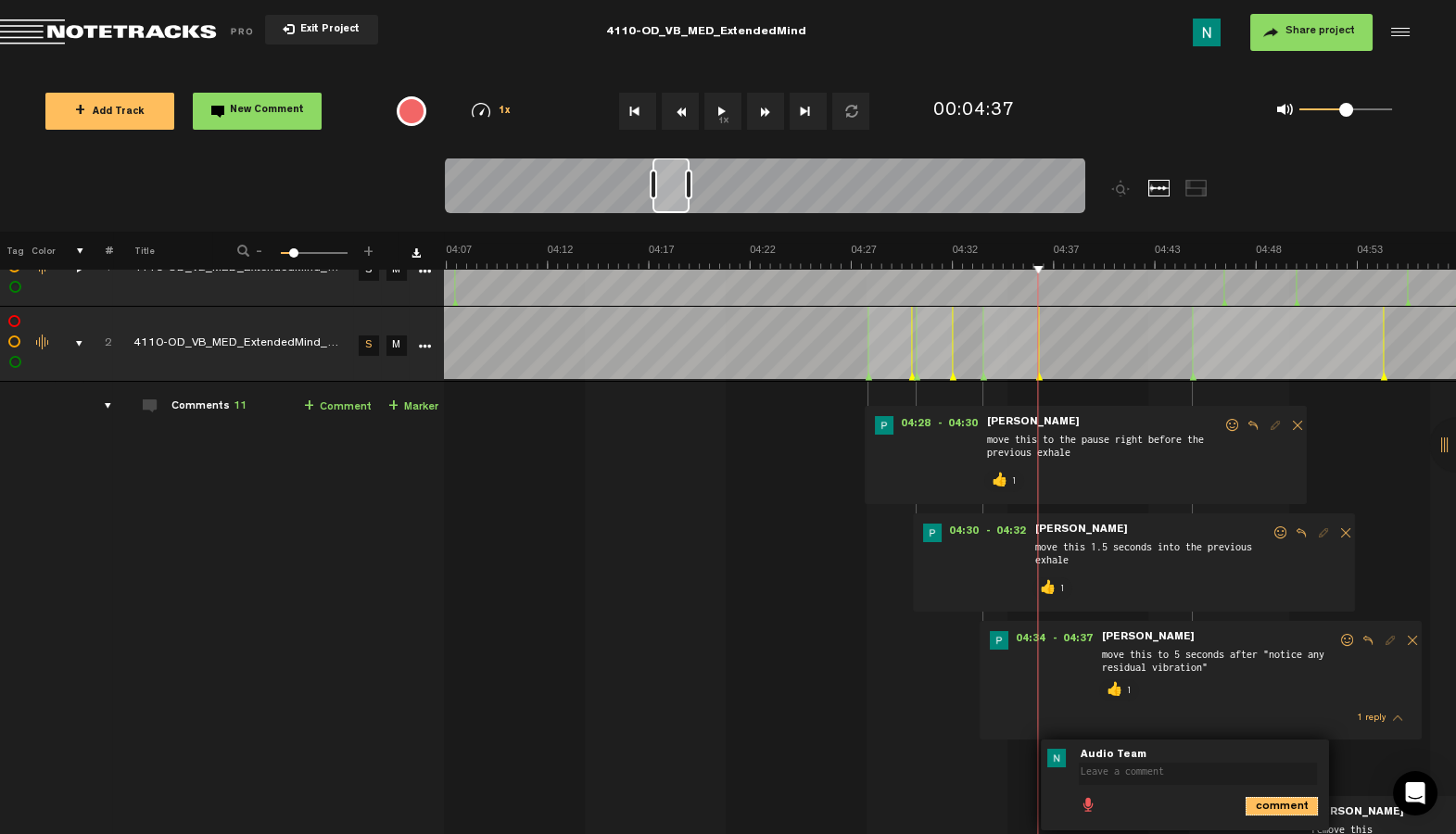
click at [1281, 808] on icon "comment" at bounding box center [1281, 806] width 72 height 19
click at [1386, 758] on span "Delete comment" at bounding box center [1384, 758] width 23 height 13
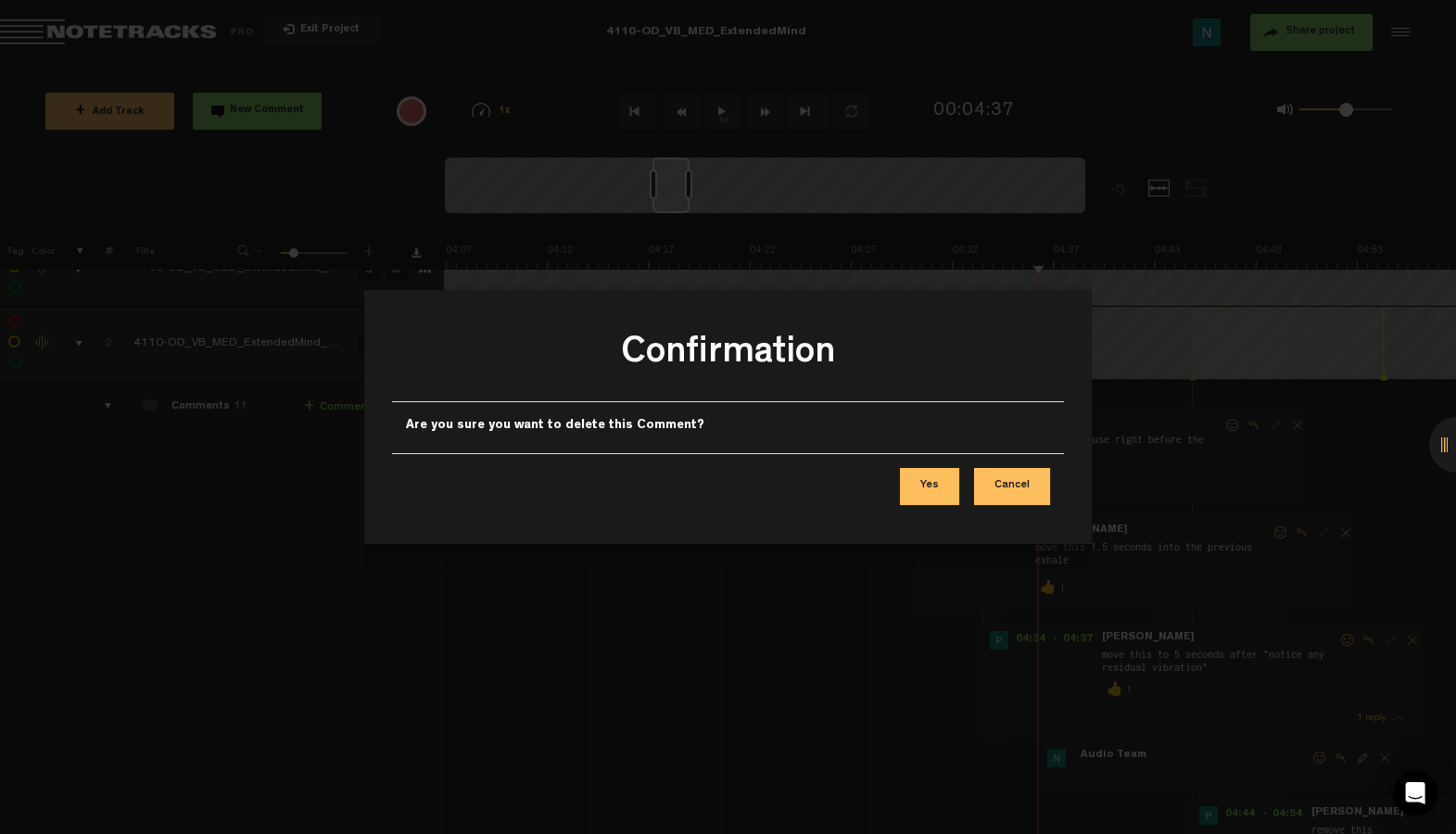
click at [936, 503] on button "Yes" at bounding box center [930, 487] width 59 height 38
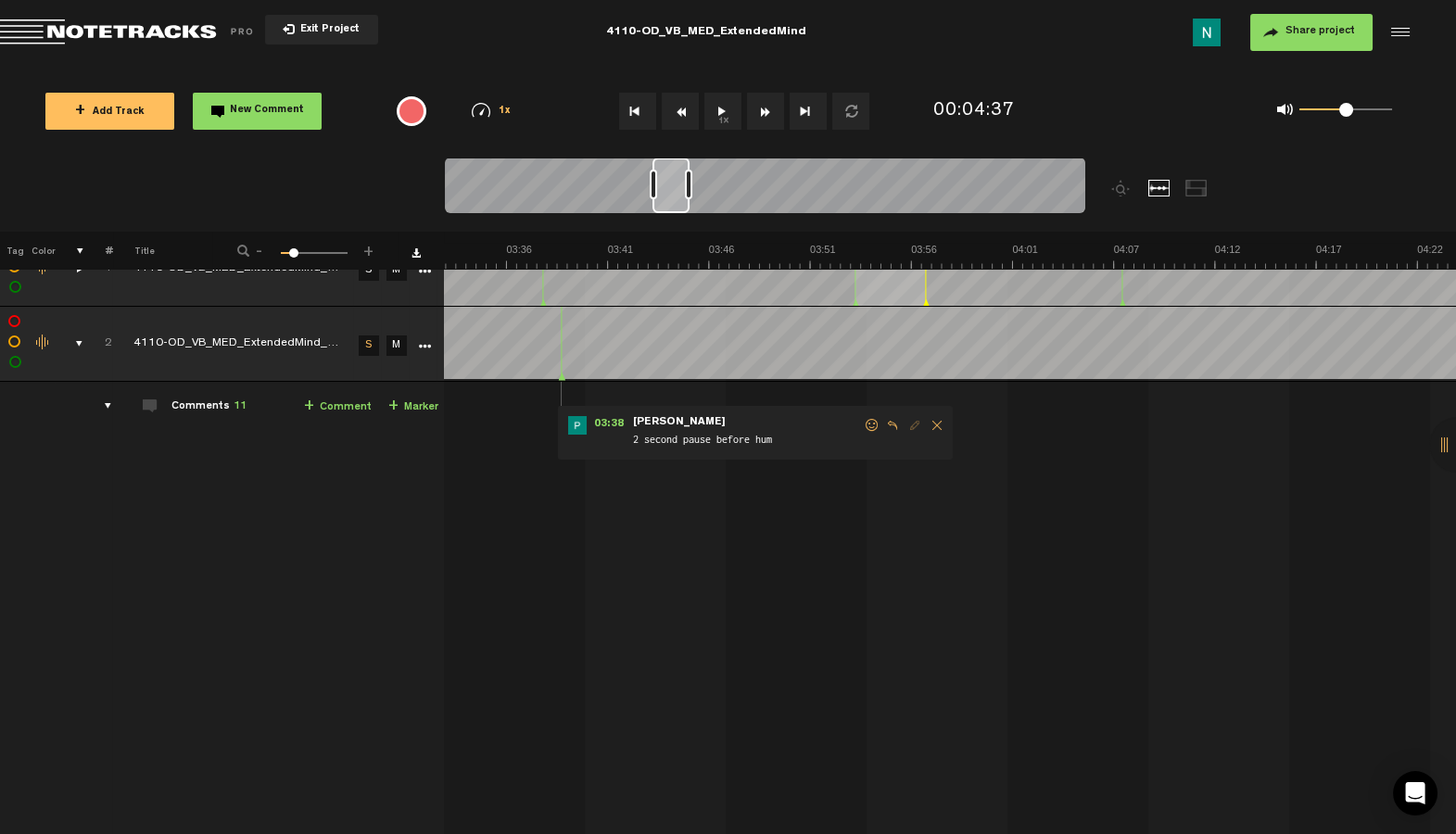
scroll to position [38, 2]
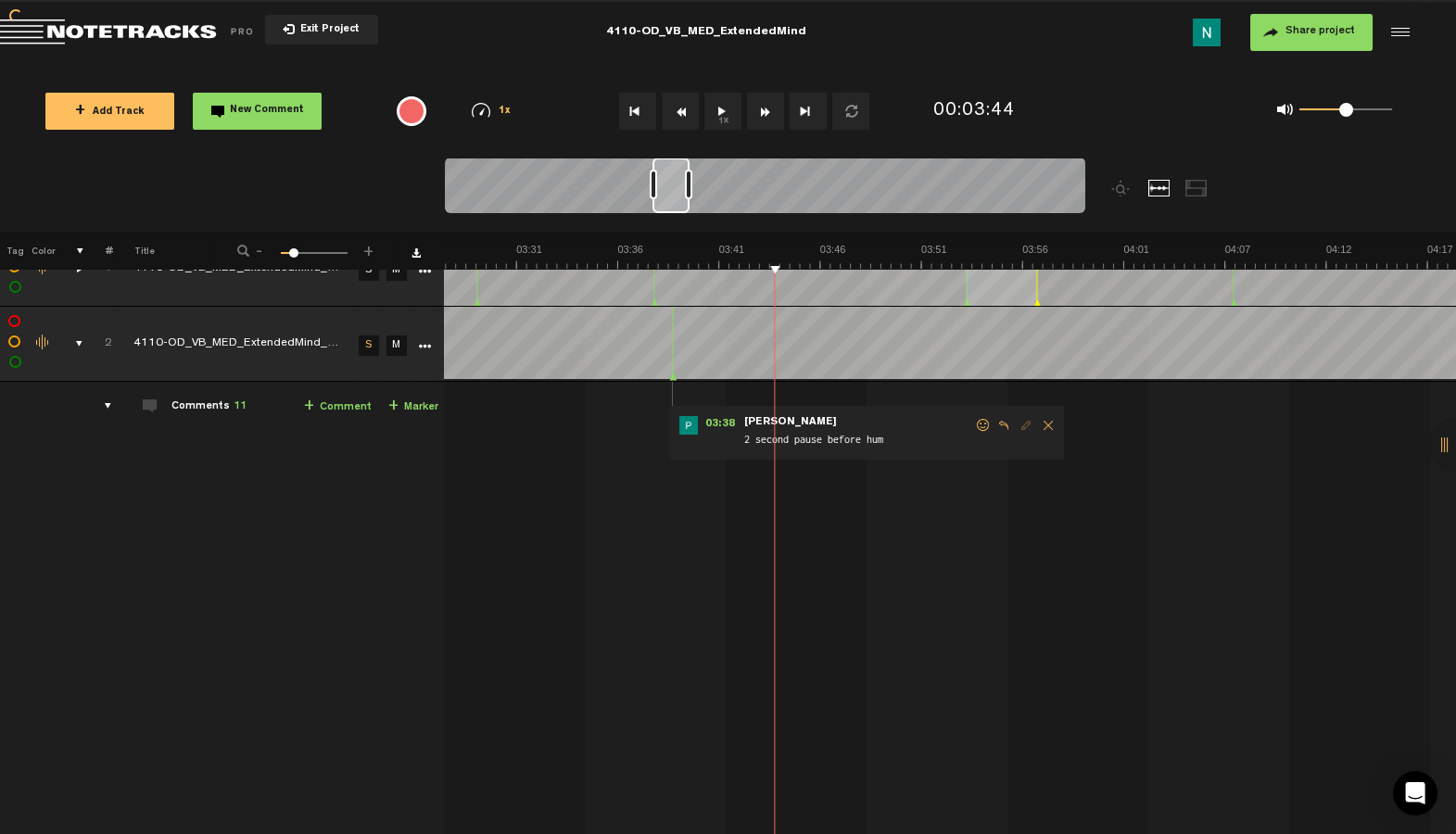
click at [981, 427] on span at bounding box center [983, 425] width 19 height 13
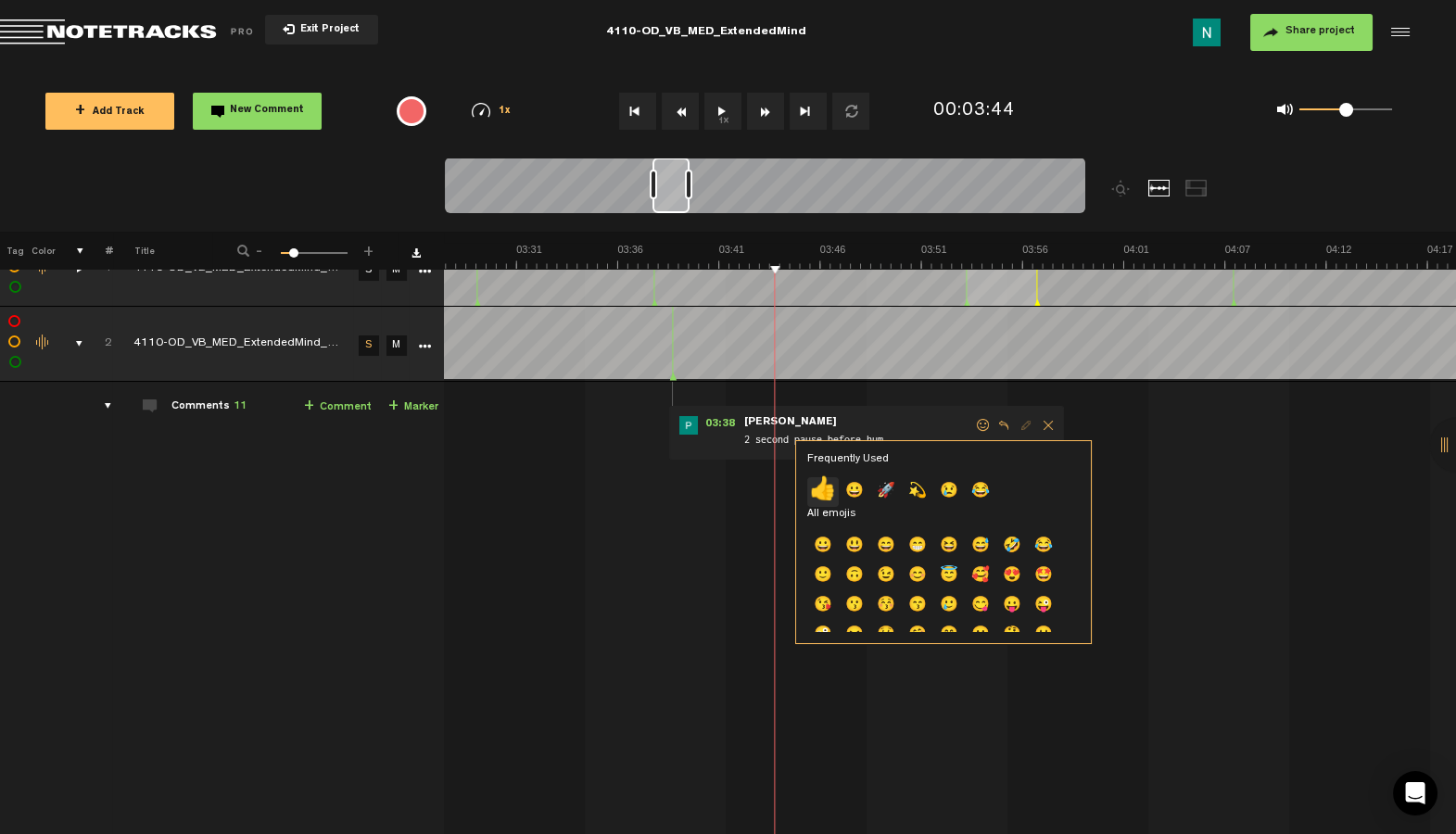
click at [818, 486] on p "👍" at bounding box center [823, 492] width 32 height 30
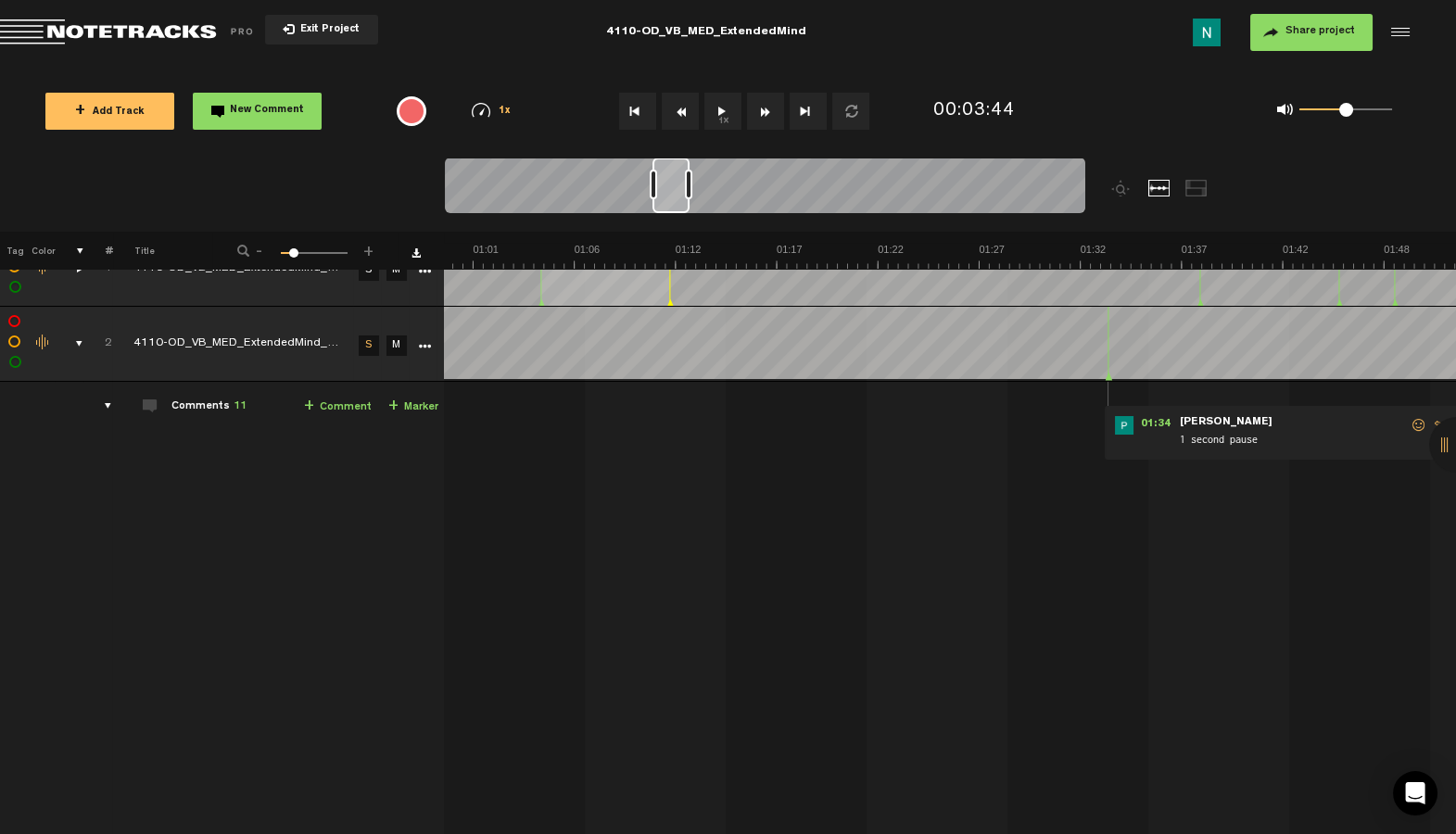
scroll to position [37, 14]
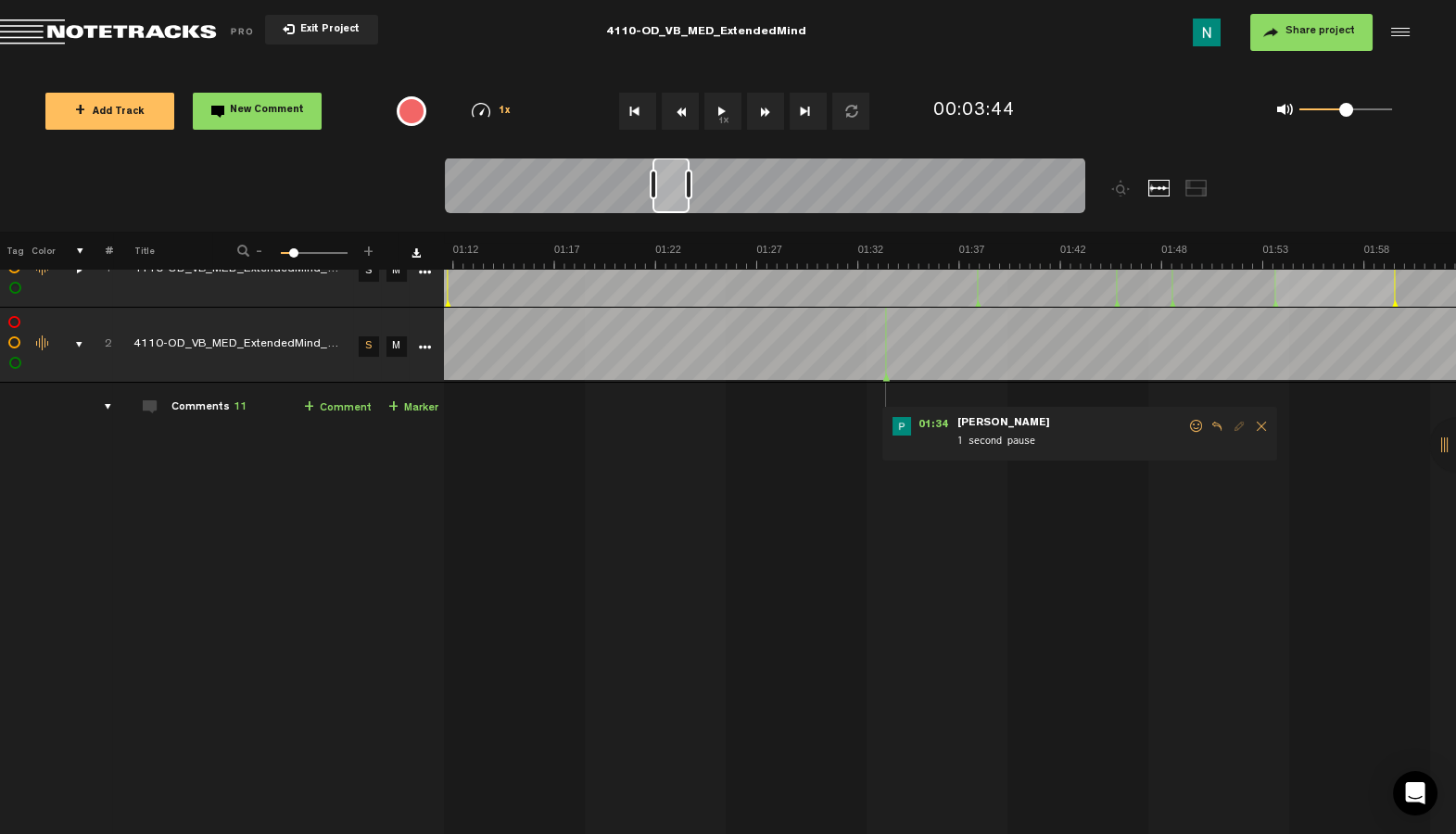
click at [1187, 424] on span at bounding box center [1196, 426] width 19 height 13
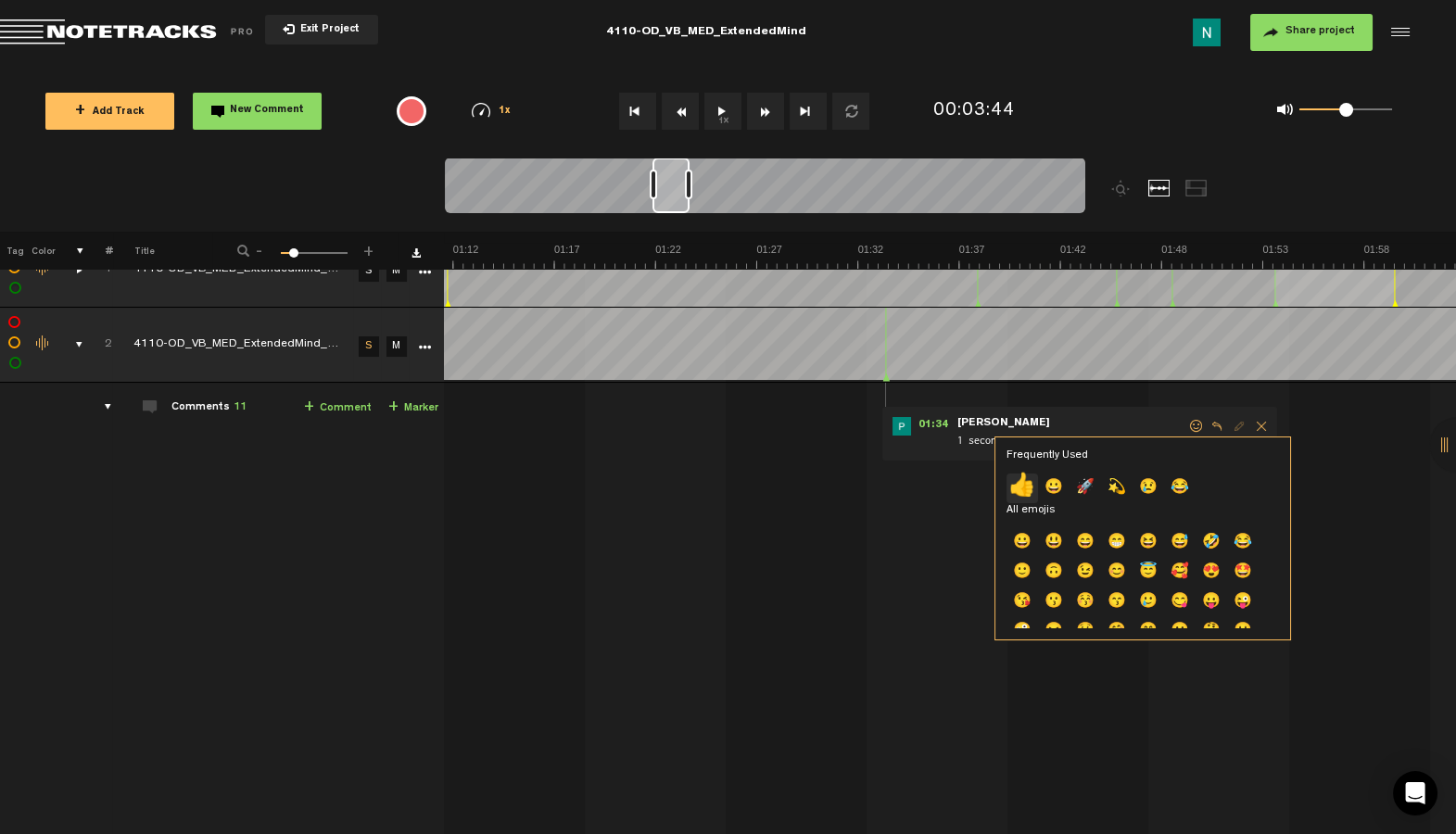
click at [1018, 487] on p "👍" at bounding box center [1022, 488] width 32 height 30
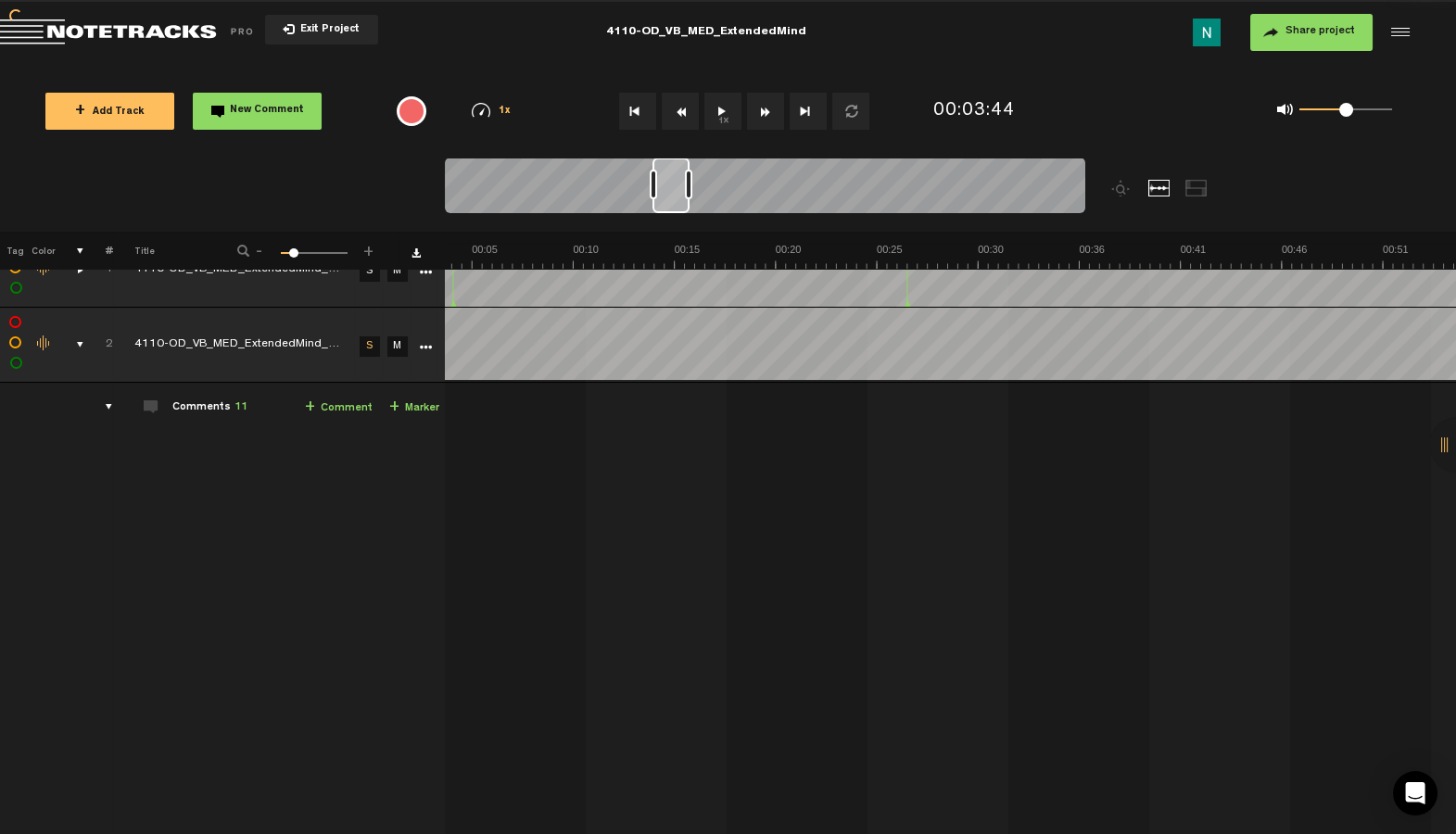
scroll to position [0, 0]
click at [79, 339] on div "comments, stamps & drawings" at bounding box center [72, 345] width 29 height 19
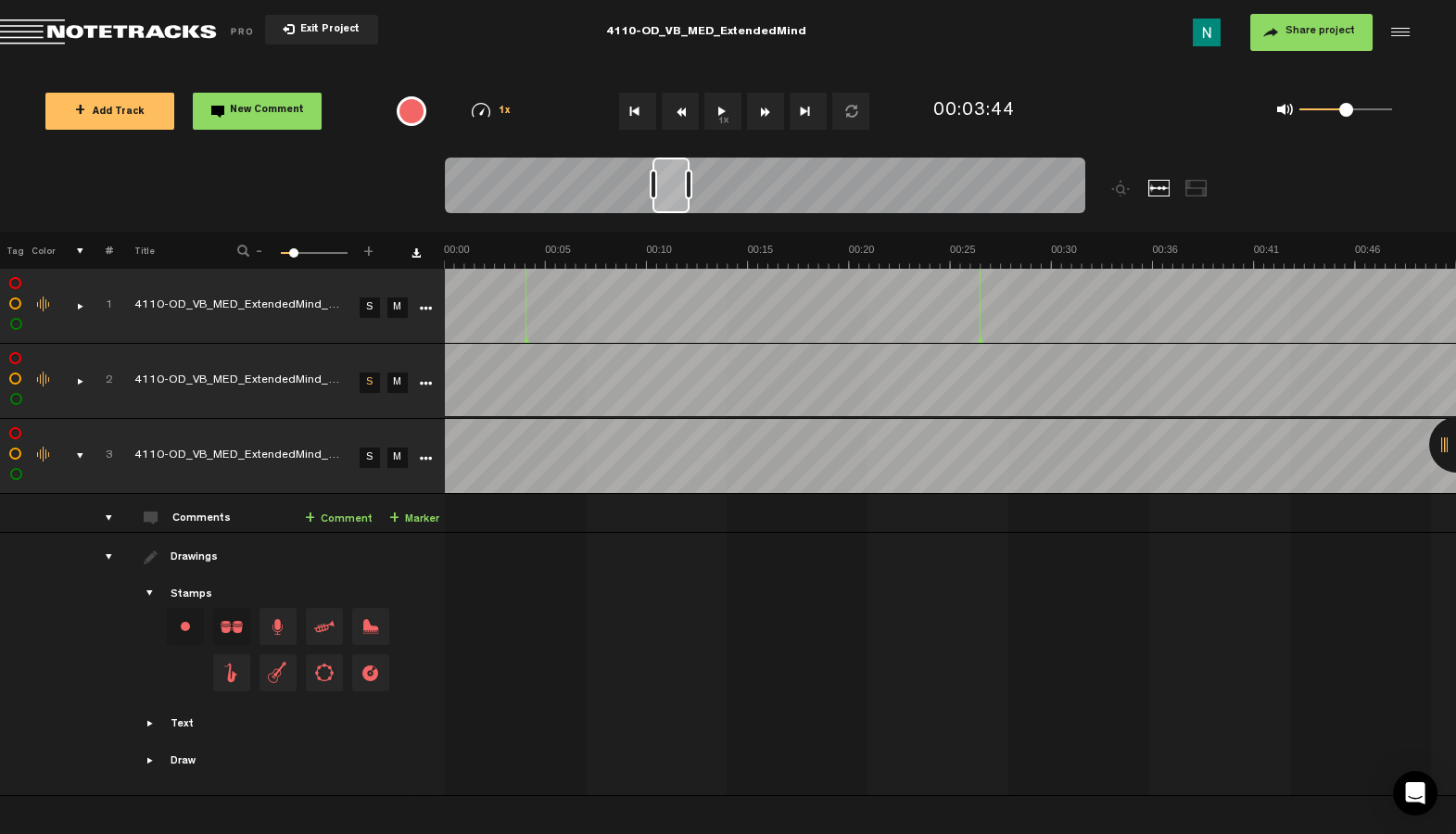
scroll to position [0, 4854]
